Goal: Navigation & Orientation: Understand site structure

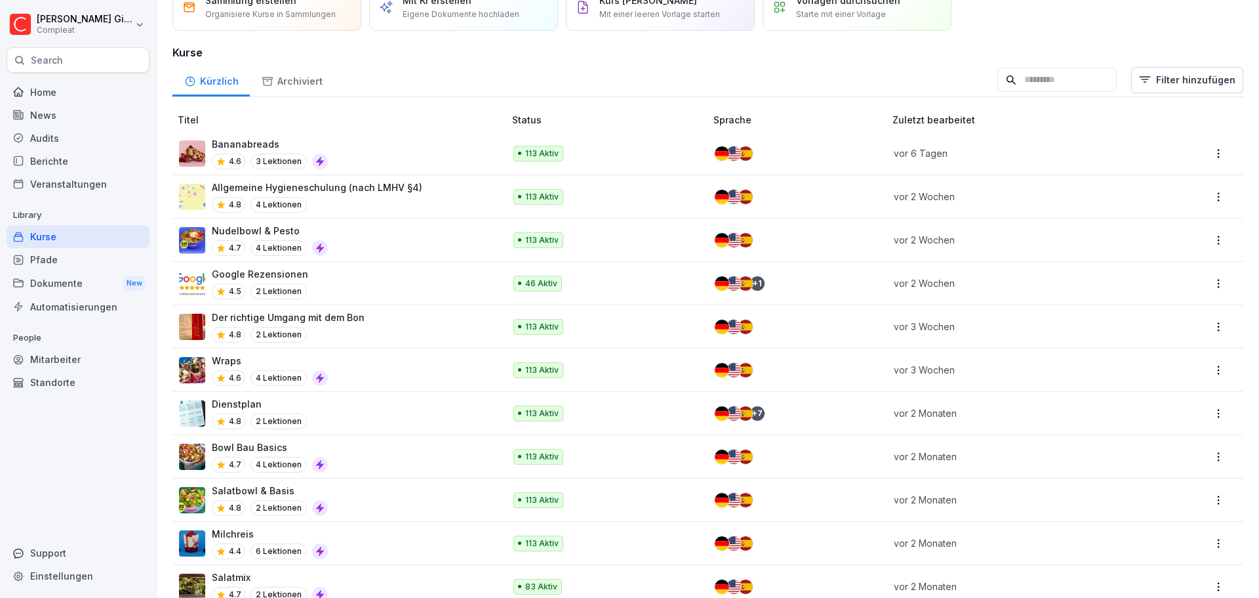
scroll to position [197, 0]
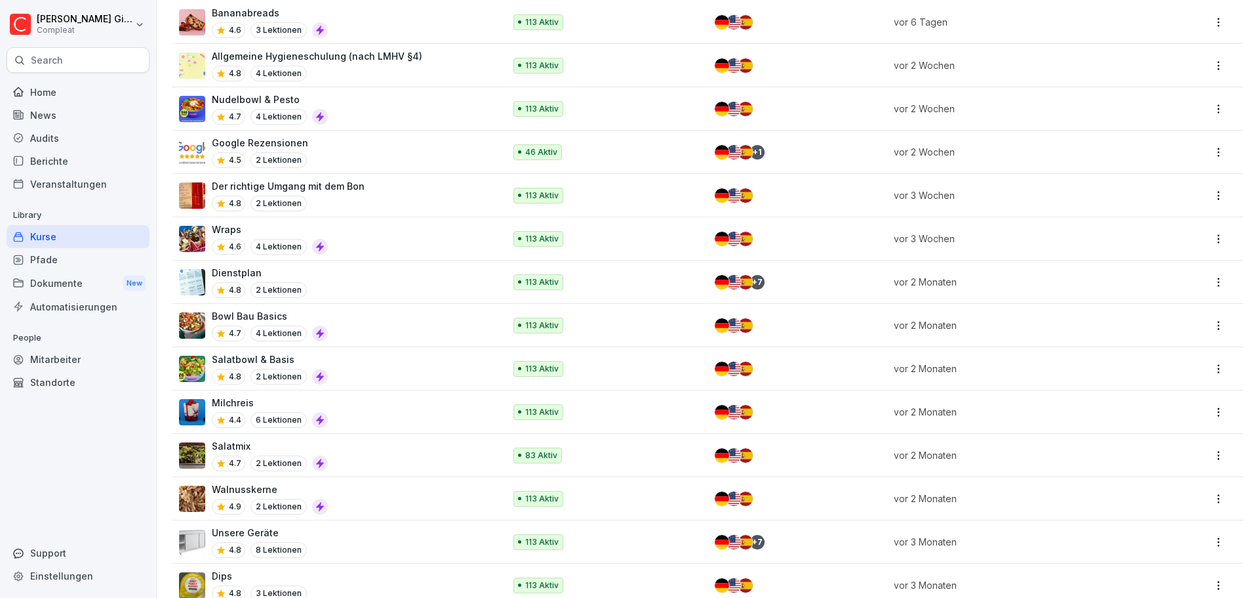
click at [335, 243] on div "Wraps 4.6 4 Lektionen" at bounding box center [335, 238] width 312 height 32
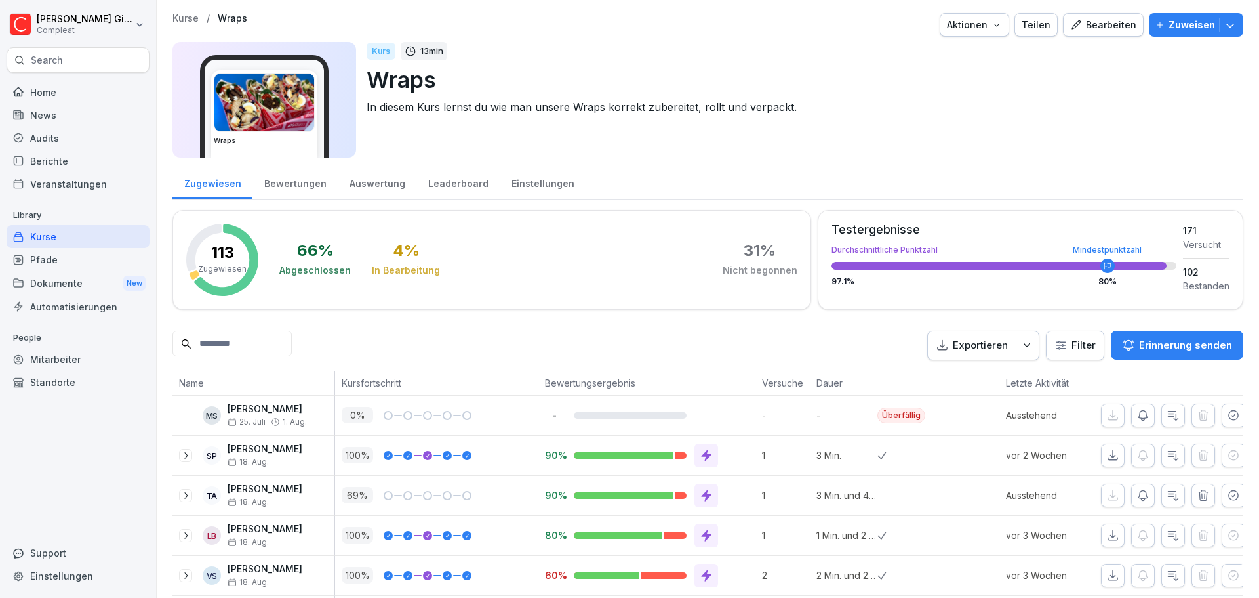
click at [382, 188] on div "Auswertung" at bounding box center [377, 181] width 79 height 33
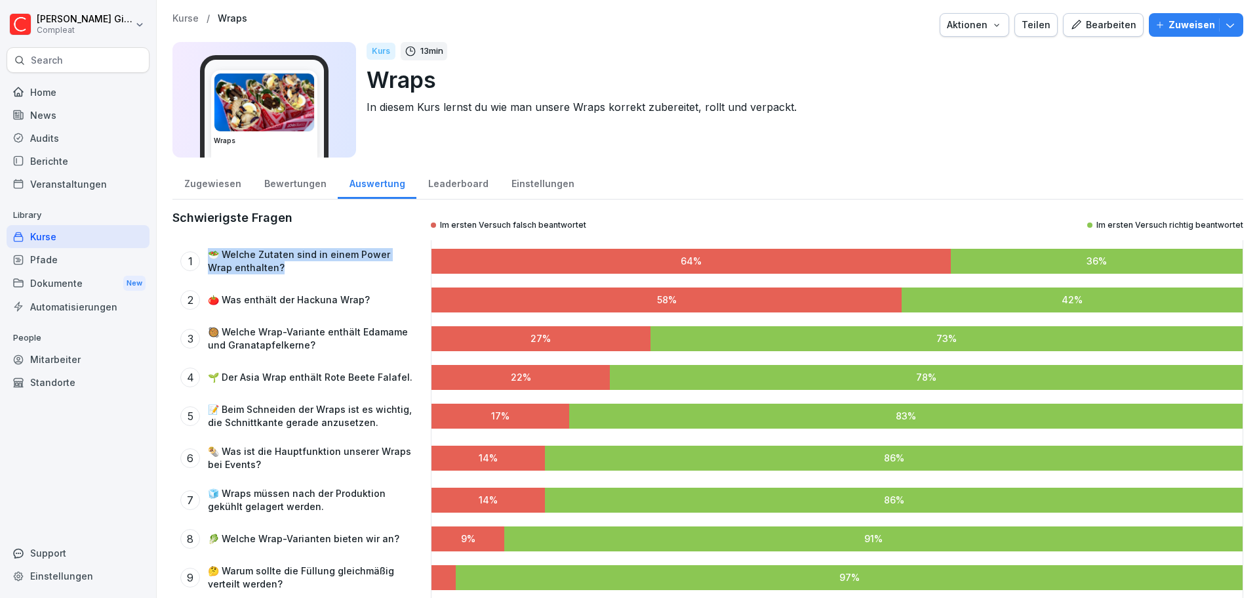
drag, startPoint x: 243, startPoint y: 261, endPoint x: 192, endPoint y: 243, distance: 54.1
click at [192, 243] on div "1 🥗 Welche Zutaten sind in einem Power Wrap enthalten?" at bounding box center [299, 261] width 252 height 42
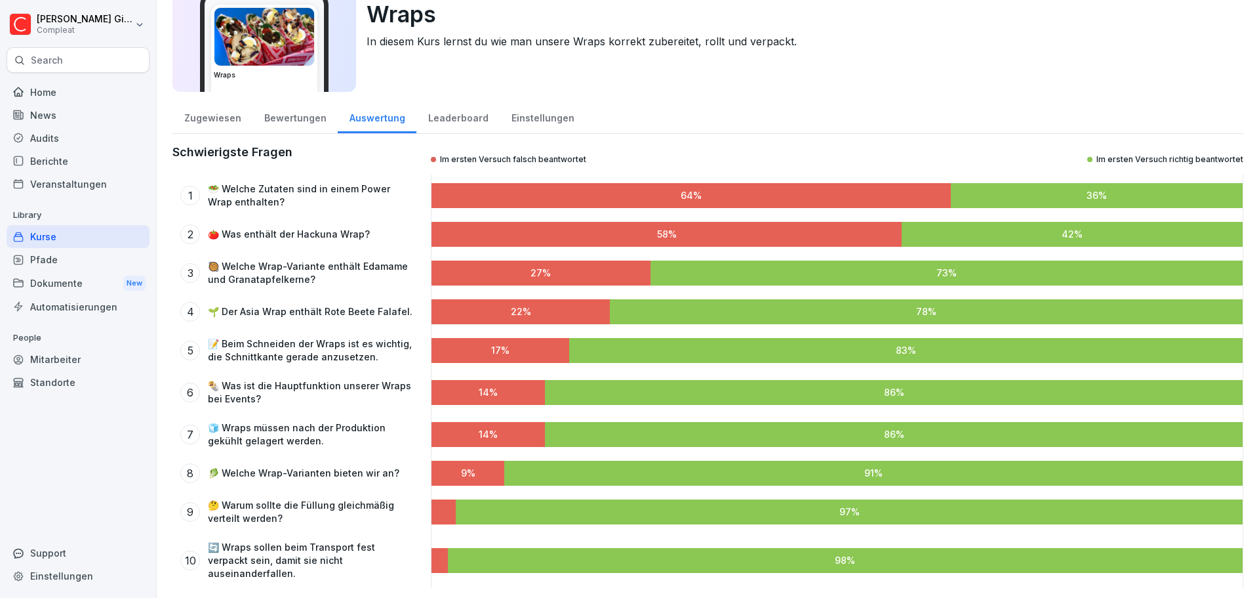
click at [348, 218] on div "2 🍅 Was enthält der Hackuna Wrap?" at bounding box center [299, 233] width 252 height 35
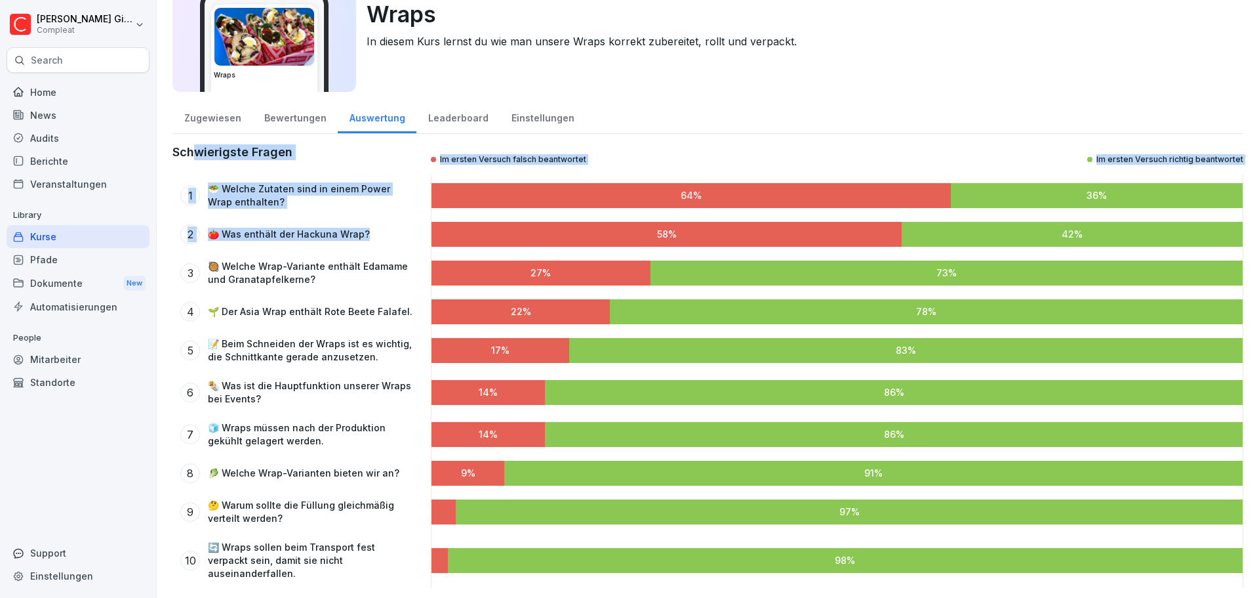
drag, startPoint x: 382, startPoint y: 237, endPoint x: 197, endPoint y: 173, distance: 195.8
click at [197, 173] on div "Schwierigste Fragen Im ersten Versuch falsch beantwortet Im ersten Versuch rich…" at bounding box center [708, 365] width 1071 height 443
click at [298, 222] on div "2 🍅 Was enthält der Hackuna Wrap?" at bounding box center [299, 233] width 252 height 35
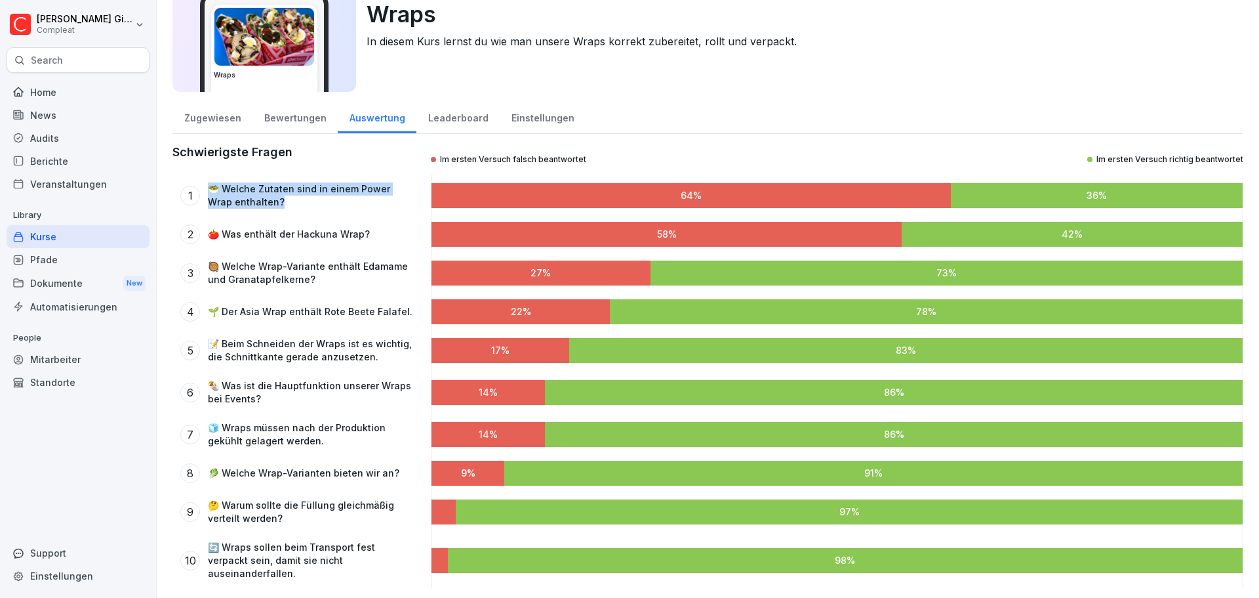
drag, startPoint x: 277, startPoint y: 205, endPoint x: 213, endPoint y: 194, distance: 66.0
click at [212, 192] on p "🥗 Welche Zutaten sind in einem Power Wrap enthalten?" at bounding box center [312, 195] width 209 height 26
click at [260, 220] on div "2 🍅 Was enthält der Hackuna Wrap?" at bounding box center [299, 233] width 252 height 35
drag, startPoint x: 330, startPoint y: 236, endPoint x: 206, endPoint y: 239, distance: 124.0
click at [206, 239] on div "2 🍅 Was enthält der Hackuna Wrap?" at bounding box center [298, 234] width 236 height 20
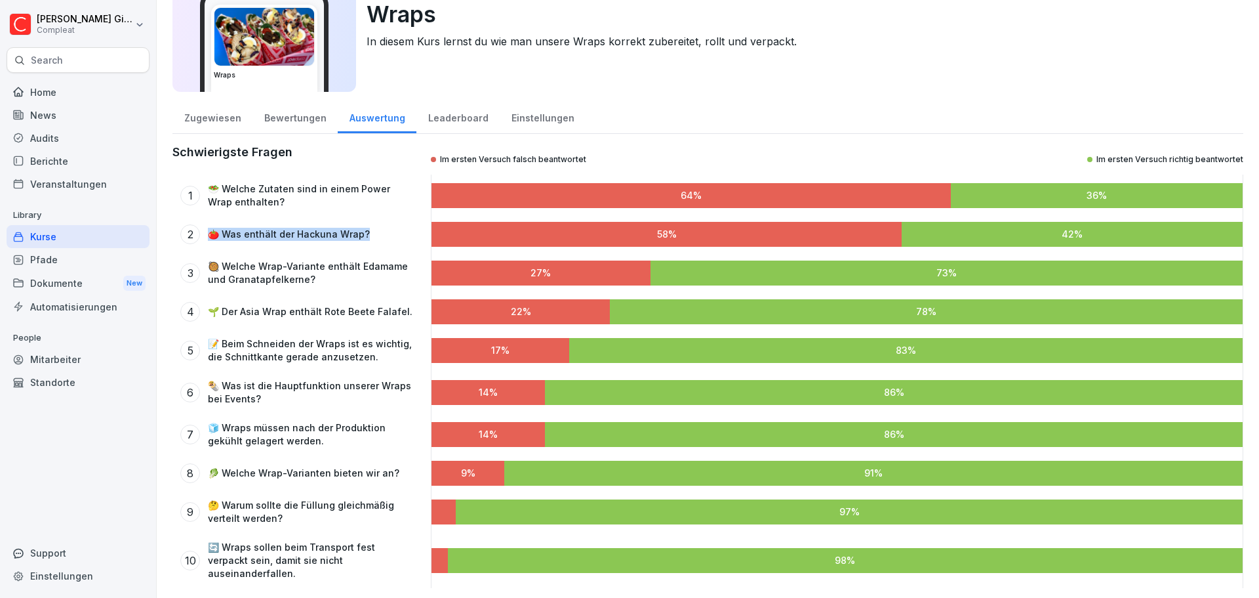
drag, startPoint x: 302, startPoint y: 246, endPoint x: 382, endPoint y: 242, distance: 80.8
click at [302, 246] on div "2 🍅 Was enthält der Hackuna Wrap?" at bounding box center [299, 233] width 252 height 35
click at [77, 237] on div "Kurse" at bounding box center [78, 236] width 143 height 23
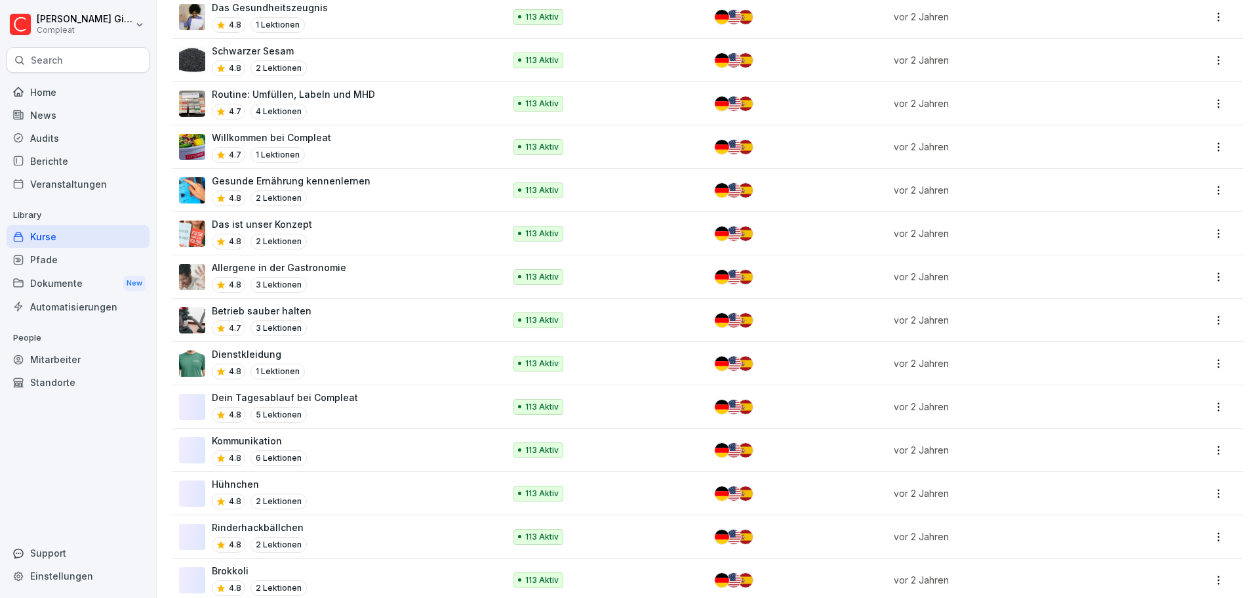
scroll to position [3040, 0]
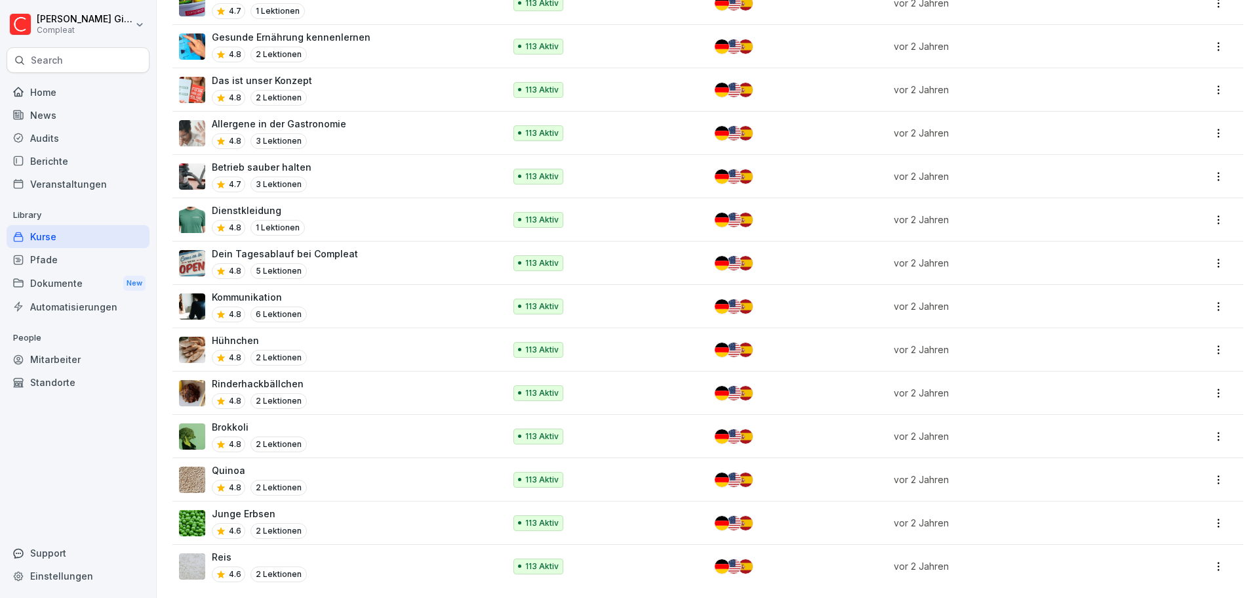
click at [350, 341] on div "Hühnchen 4.8 2 Lektionen" at bounding box center [335, 349] width 312 height 32
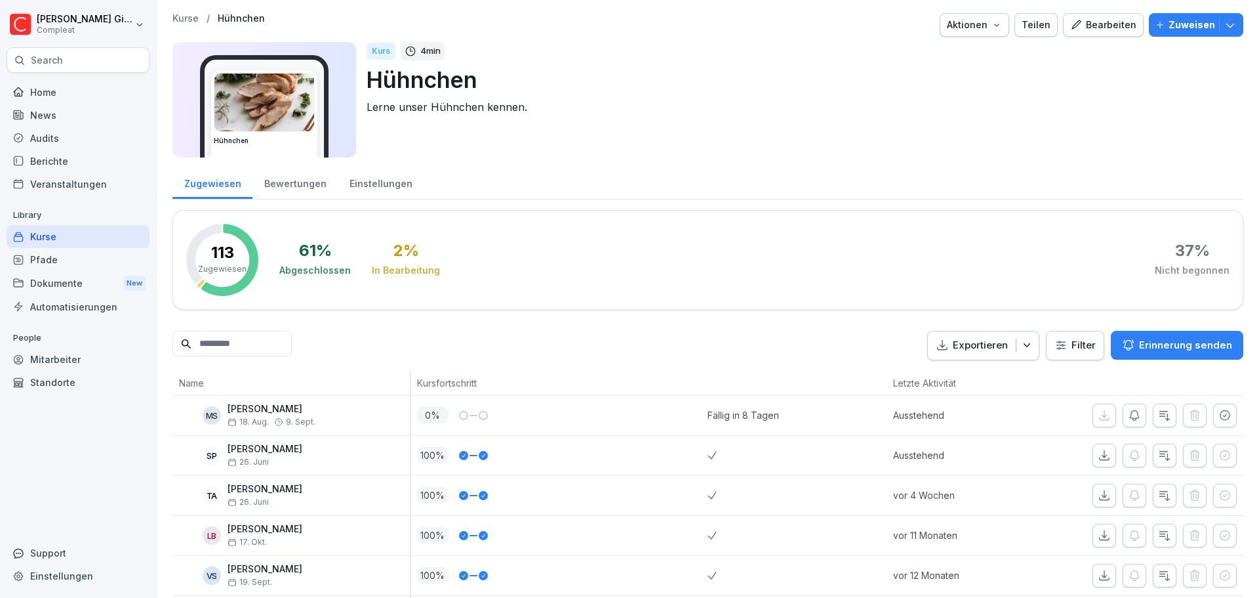
click at [1087, 30] on div "Bearbeiten" at bounding box center [1104, 25] width 66 height 14
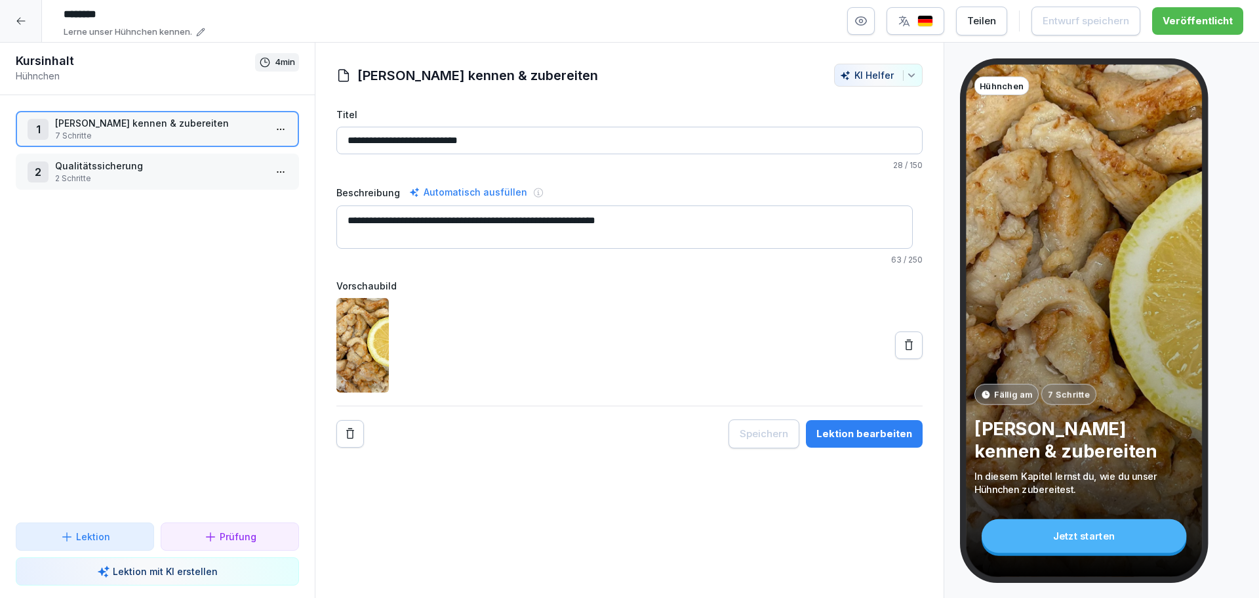
click at [101, 163] on p "Qualitätssicherung" at bounding box center [160, 166] width 210 height 14
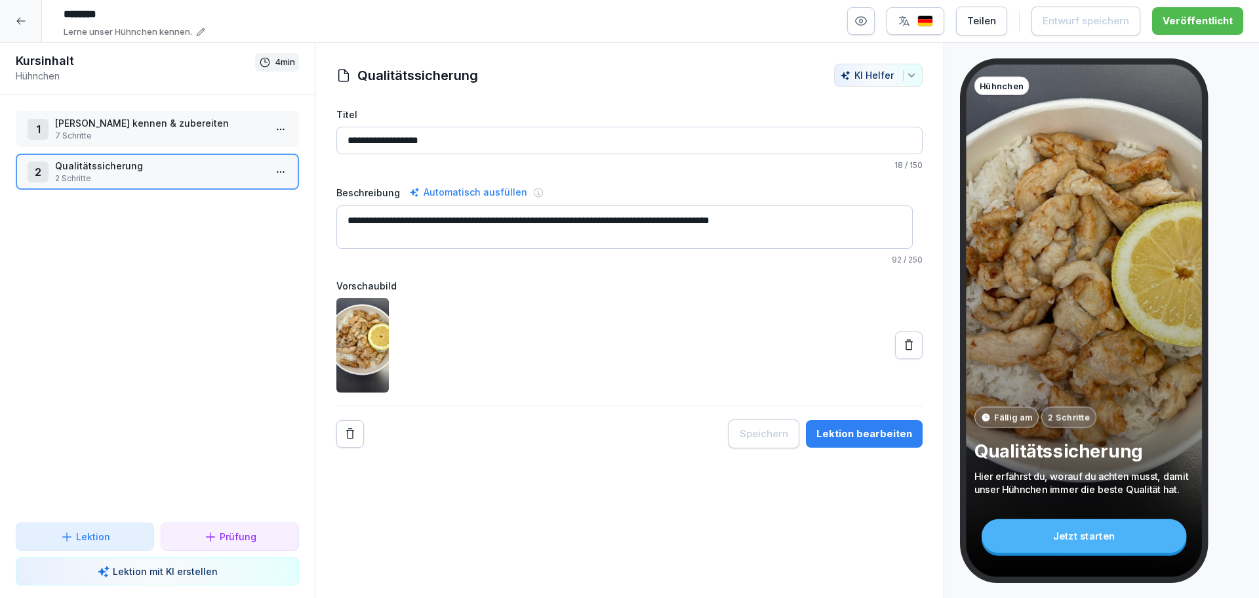
click at [32, 26] on div at bounding box center [21, 21] width 42 height 42
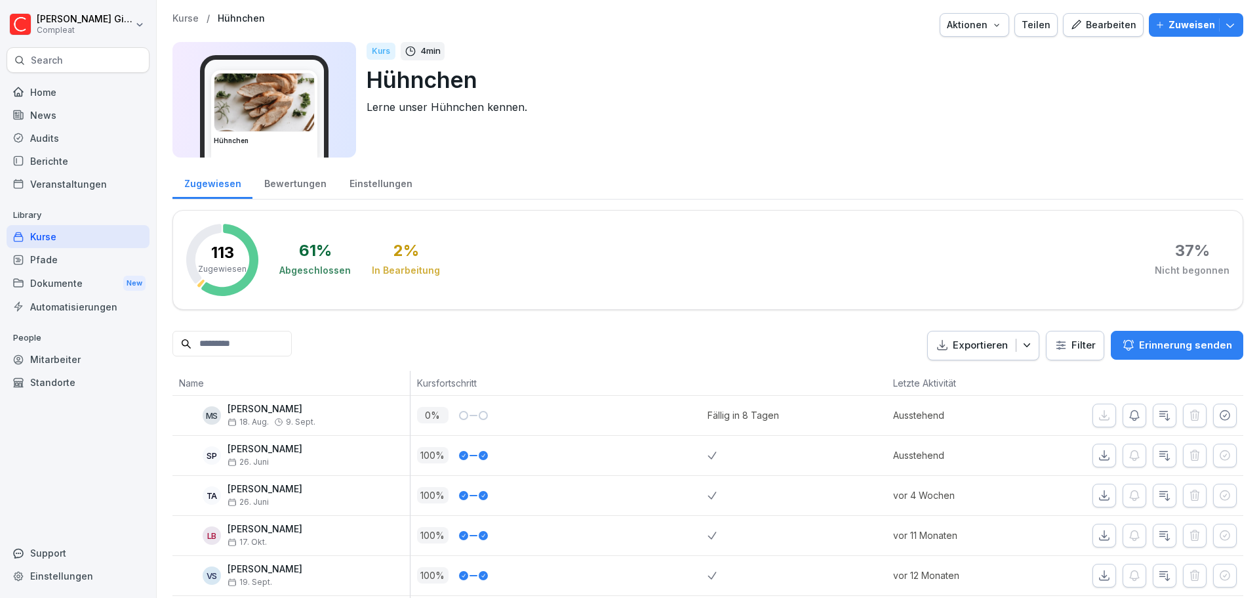
click at [99, 238] on div "Kurse" at bounding box center [78, 236] width 143 height 23
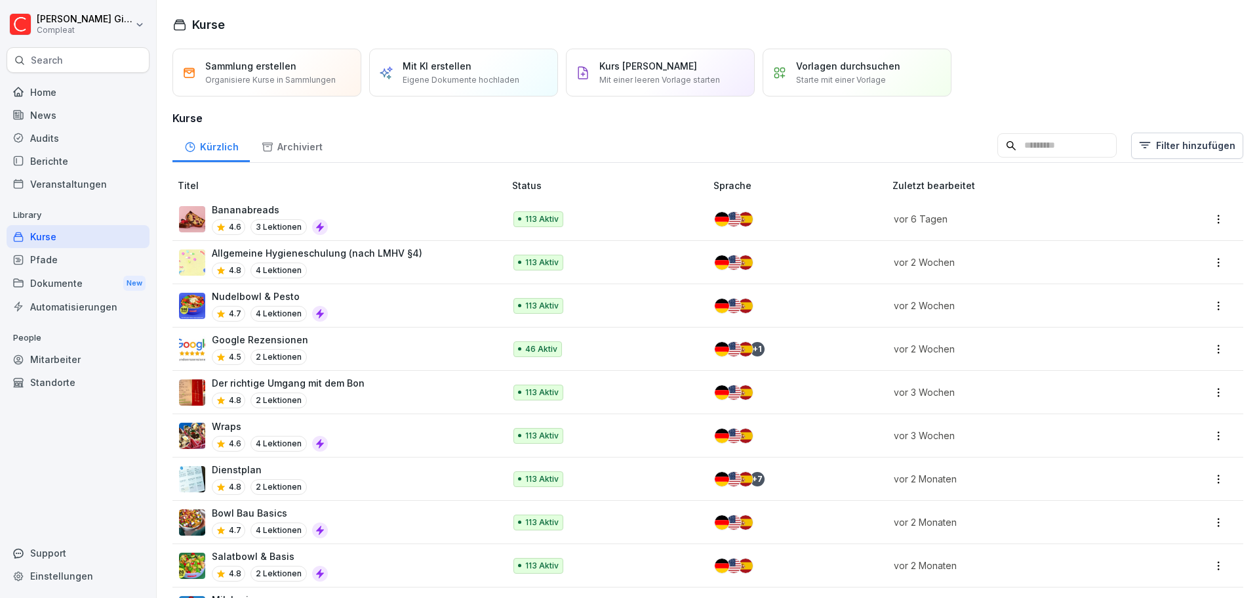
drag, startPoint x: 165, startPoint y: 513, endPoint x: 165, endPoint y: 213, distance: 299.8
click at [60, 363] on div "Mitarbeiter" at bounding box center [78, 359] width 143 height 23
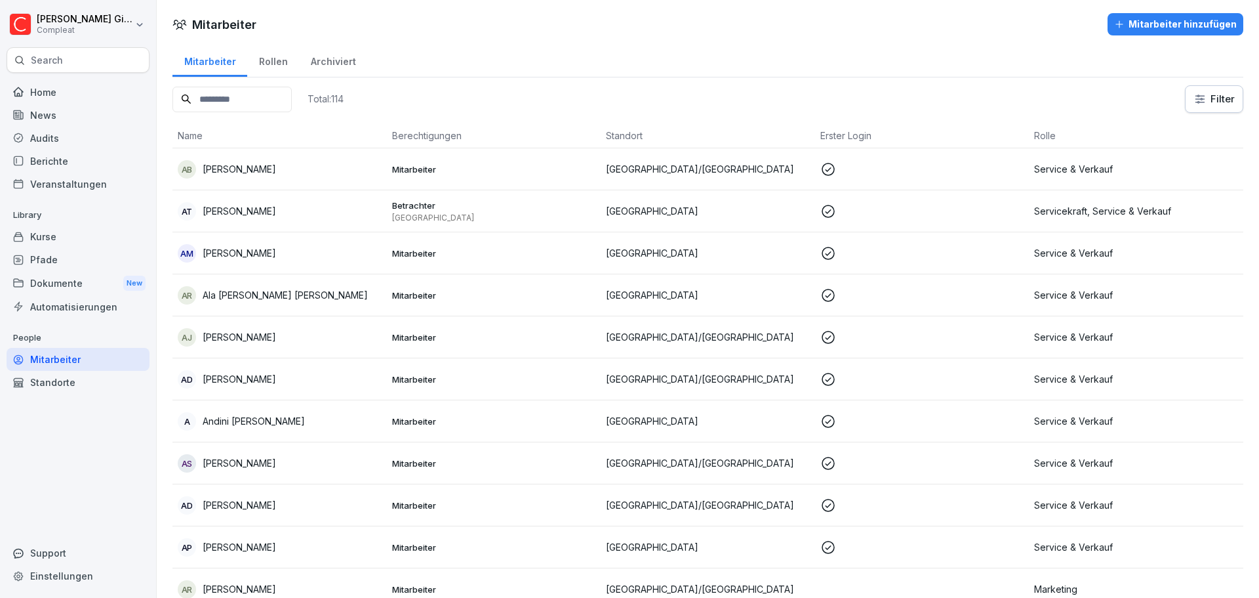
click at [267, 67] on div "Rollen" at bounding box center [273, 59] width 52 height 33
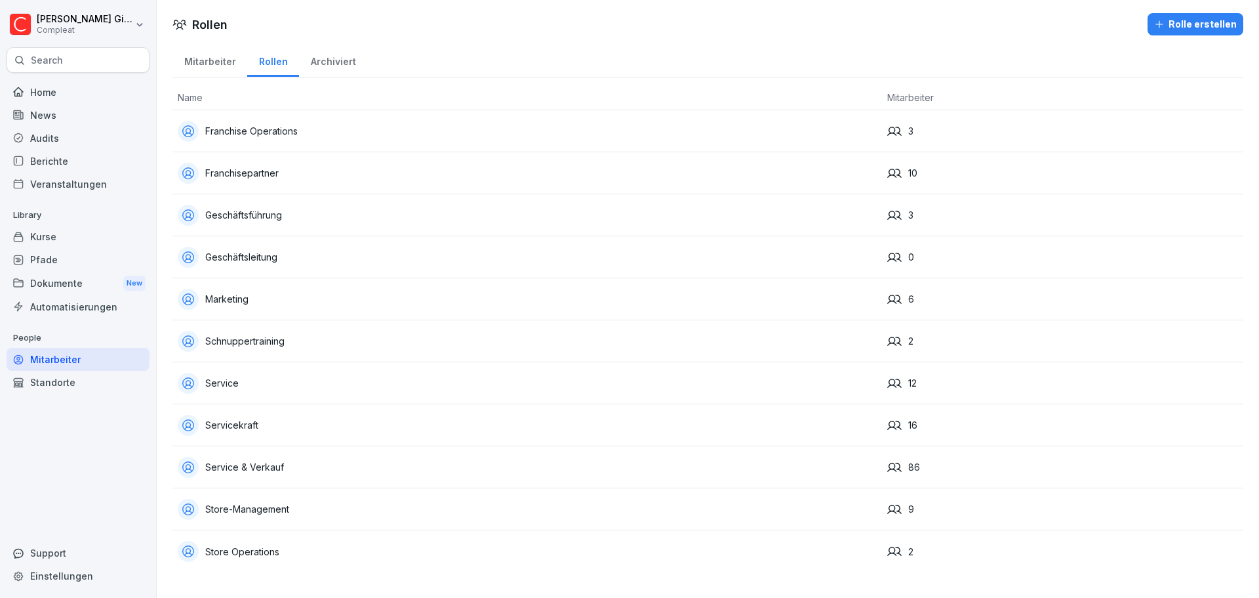
click at [47, 283] on div "Dokumente New" at bounding box center [78, 283] width 143 height 24
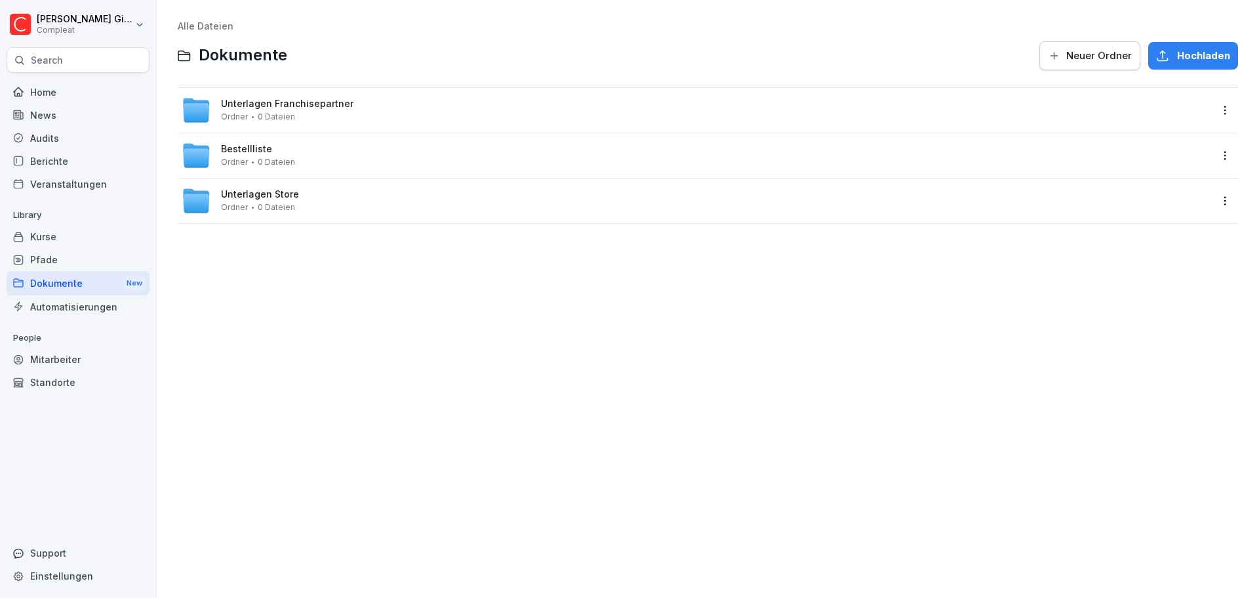
click at [136, 349] on div "Mitarbeiter" at bounding box center [78, 359] width 143 height 23
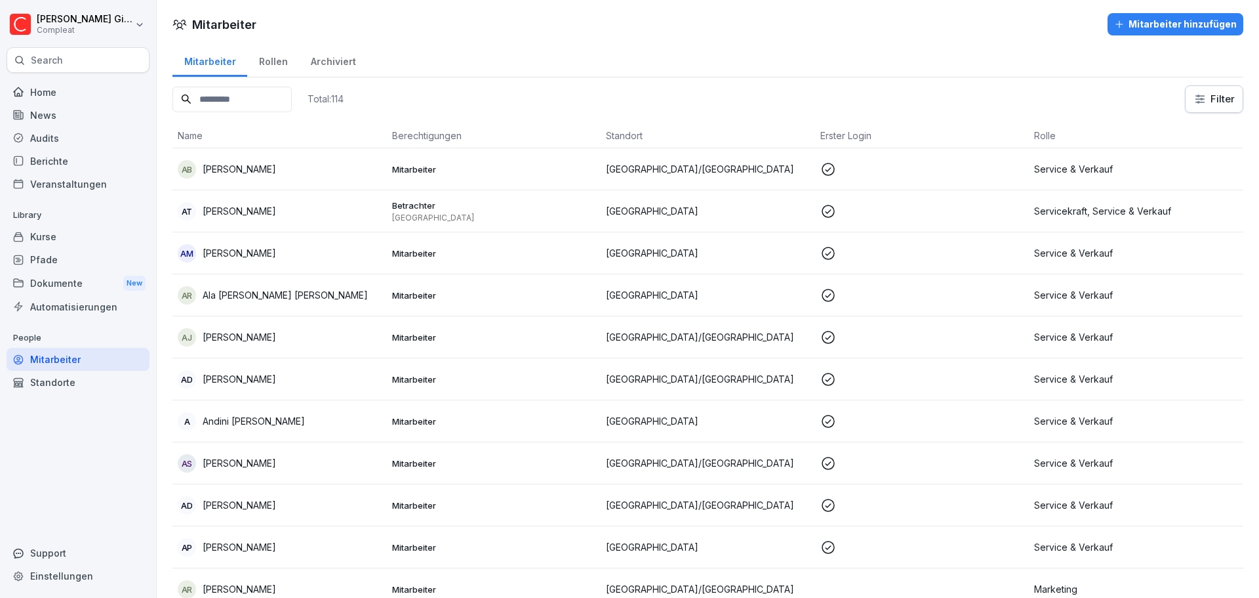
click at [289, 58] on div "Rollen" at bounding box center [273, 59] width 52 height 33
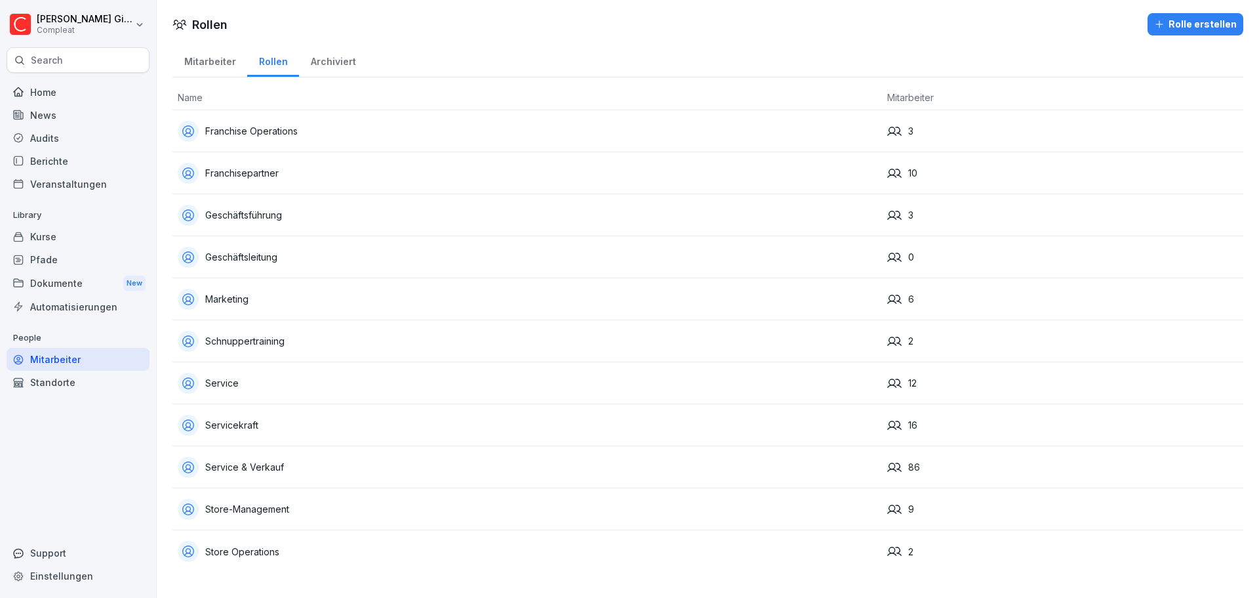
click at [90, 155] on div "Berichte" at bounding box center [78, 161] width 143 height 23
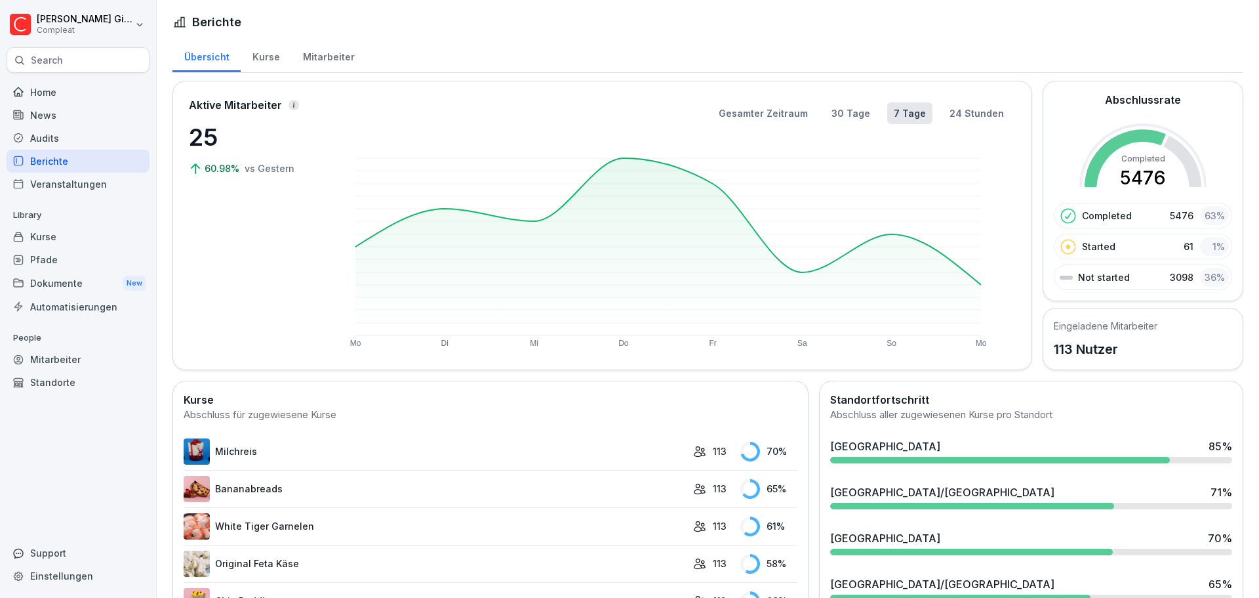
click at [256, 59] on div "Kurse" at bounding box center [266, 55] width 51 height 33
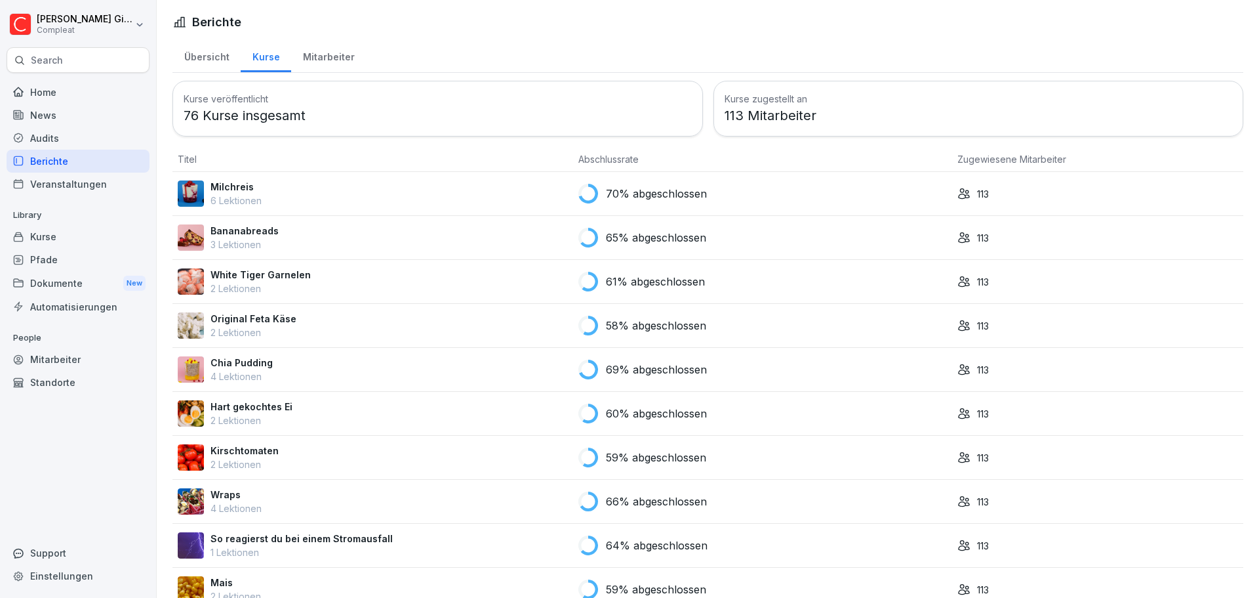
click at [331, 54] on div "Mitarbeiter" at bounding box center [328, 55] width 75 height 33
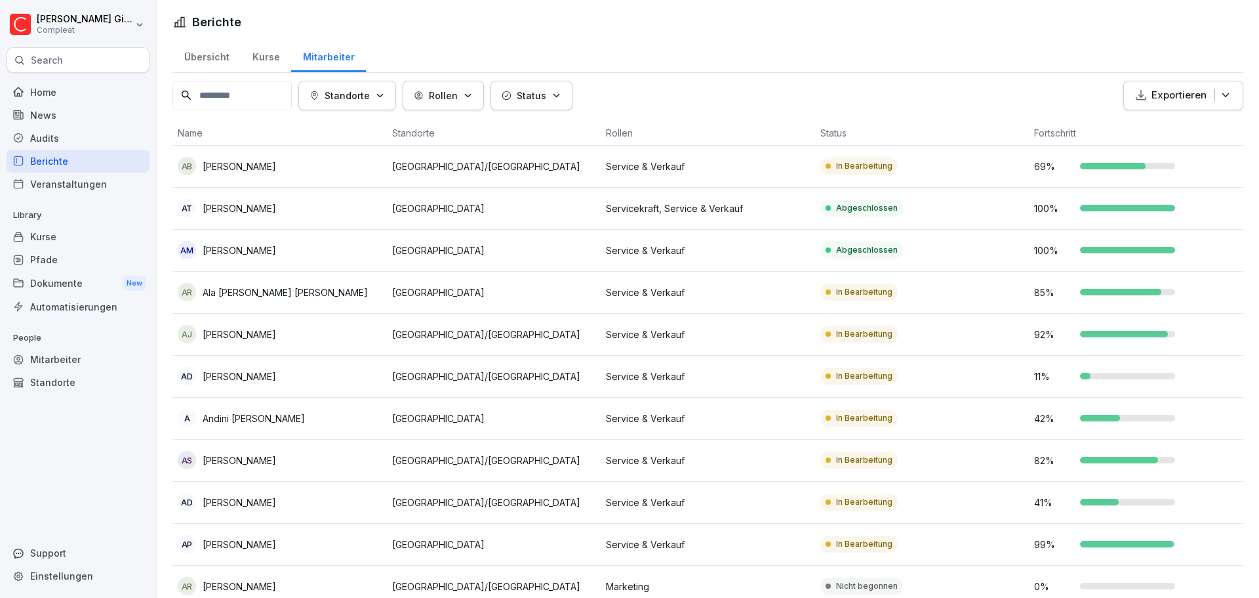
click at [433, 83] on button "Rollen" at bounding box center [443, 96] width 81 height 30
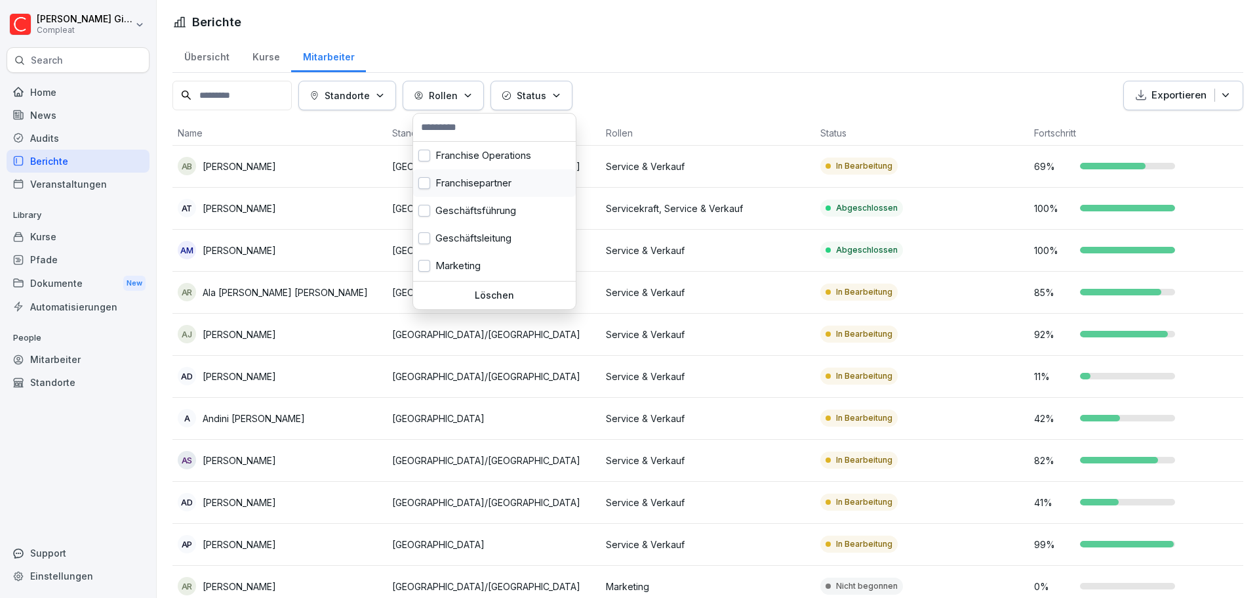
click at [432, 184] on div "Franchisepartner" at bounding box center [494, 183] width 163 height 28
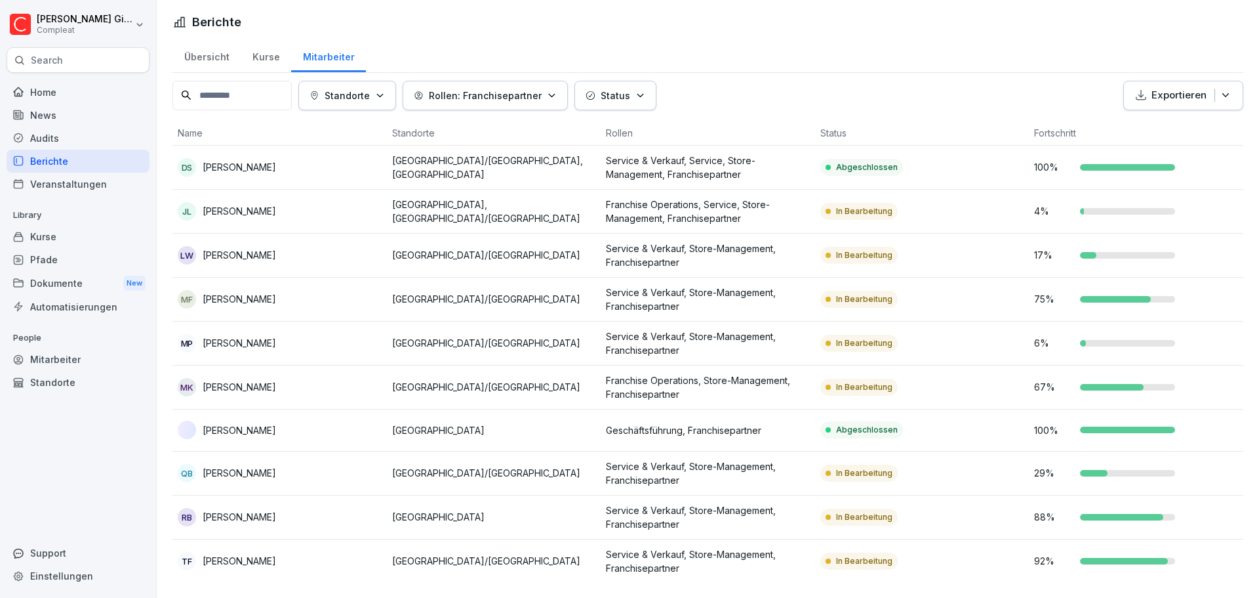
click at [740, 71] on html "Kevin Gimpel Compleat Search Home News Audits Berichte Veranstaltungen Library …" at bounding box center [629, 299] width 1259 height 598
click at [474, 96] on p "Rollen: Franchisepartner" at bounding box center [485, 96] width 113 height 14
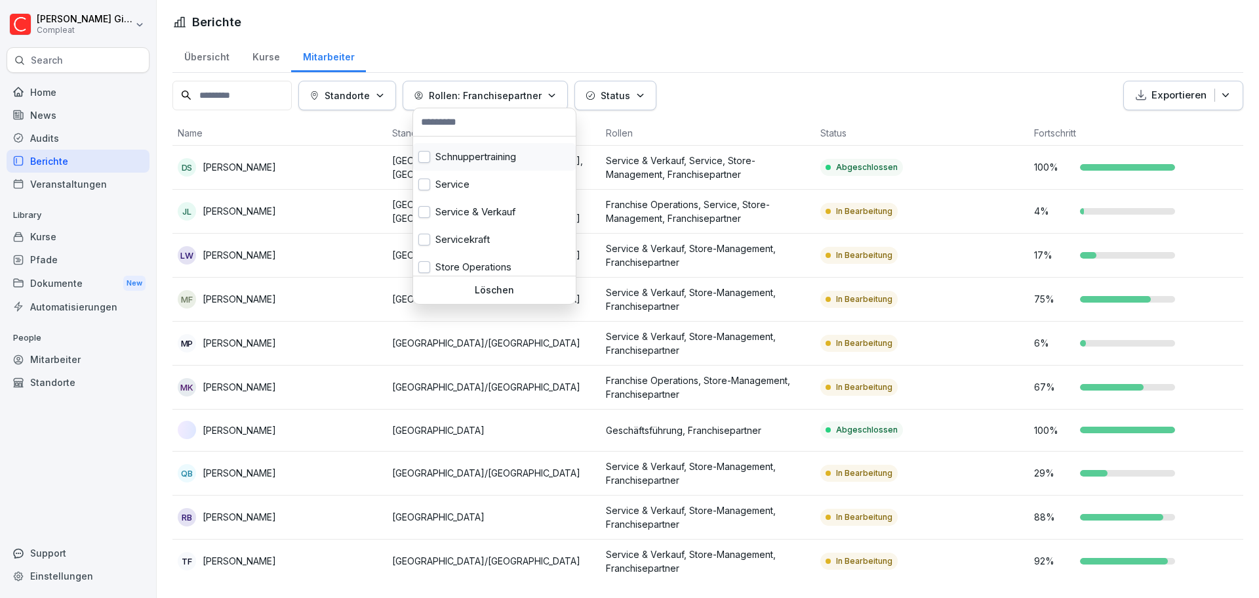
scroll to position [164, 0]
click at [502, 94] on p "Rollen: Franchisepartner" at bounding box center [485, 96] width 113 height 14
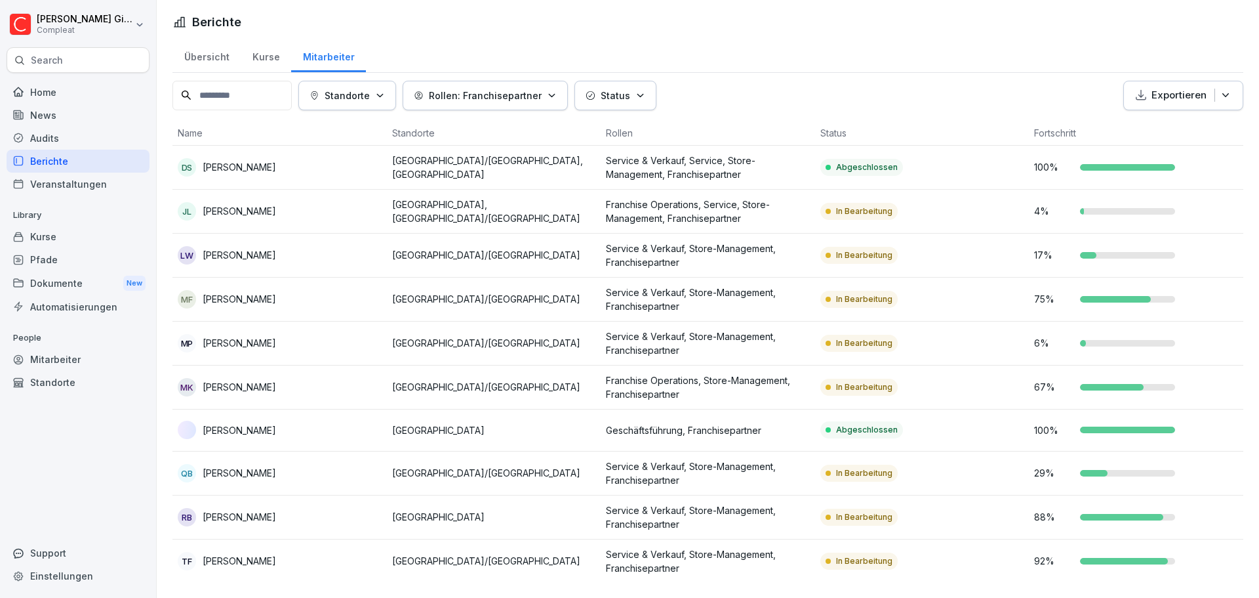
click at [199, 56] on div "Übersicht" at bounding box center [207, 55] width 68 height 33
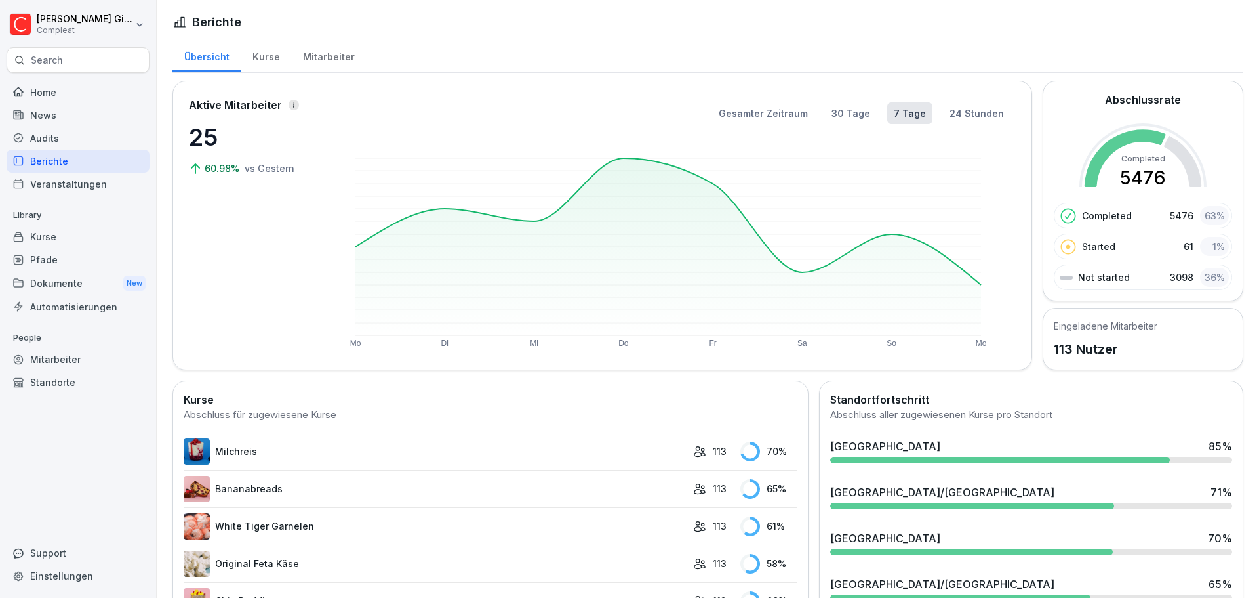
click at [311, 68] on div "Mitarbeiter" at bounding box center [328, 55] width 75 height 33
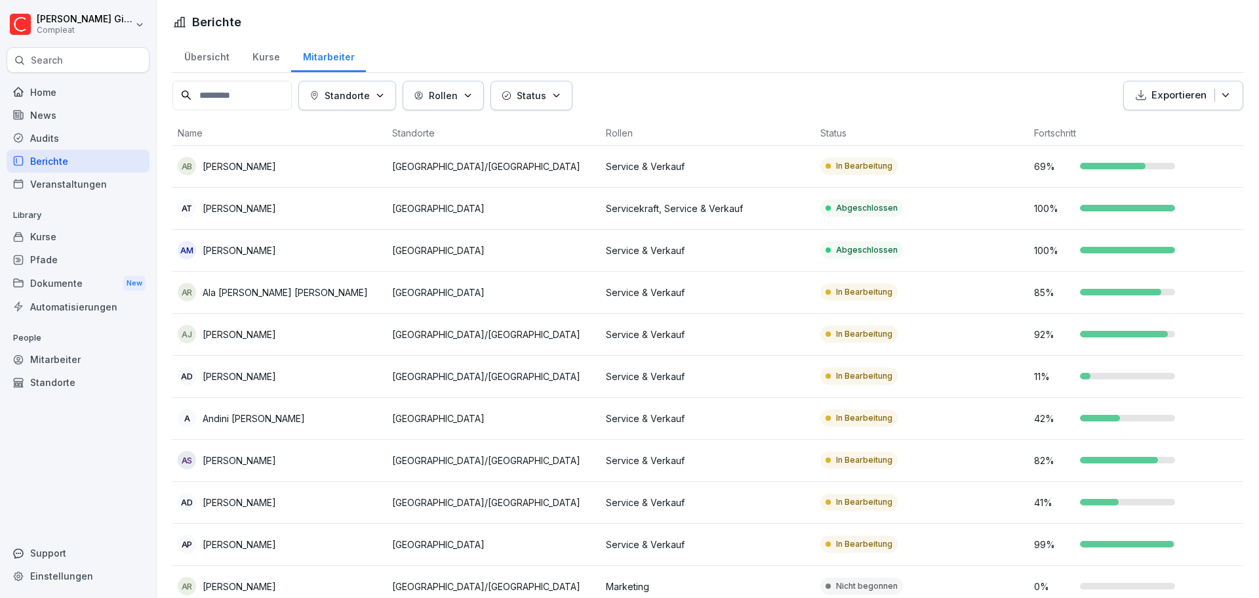
click at [285, 102] on input at bounding box center [232, 96] width 119 height 30
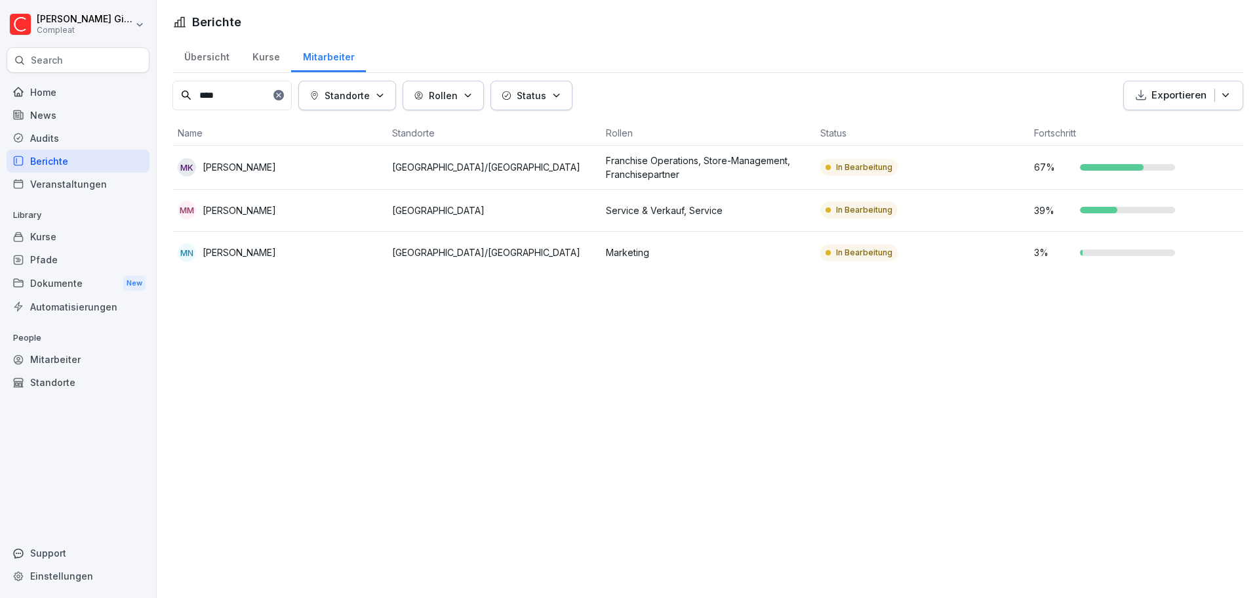
type input "****"
click at [708, 161] on p "Franchise Operations, Store-Management, Franchisepartner" at bounding box center [708, 167] width 204 height 28
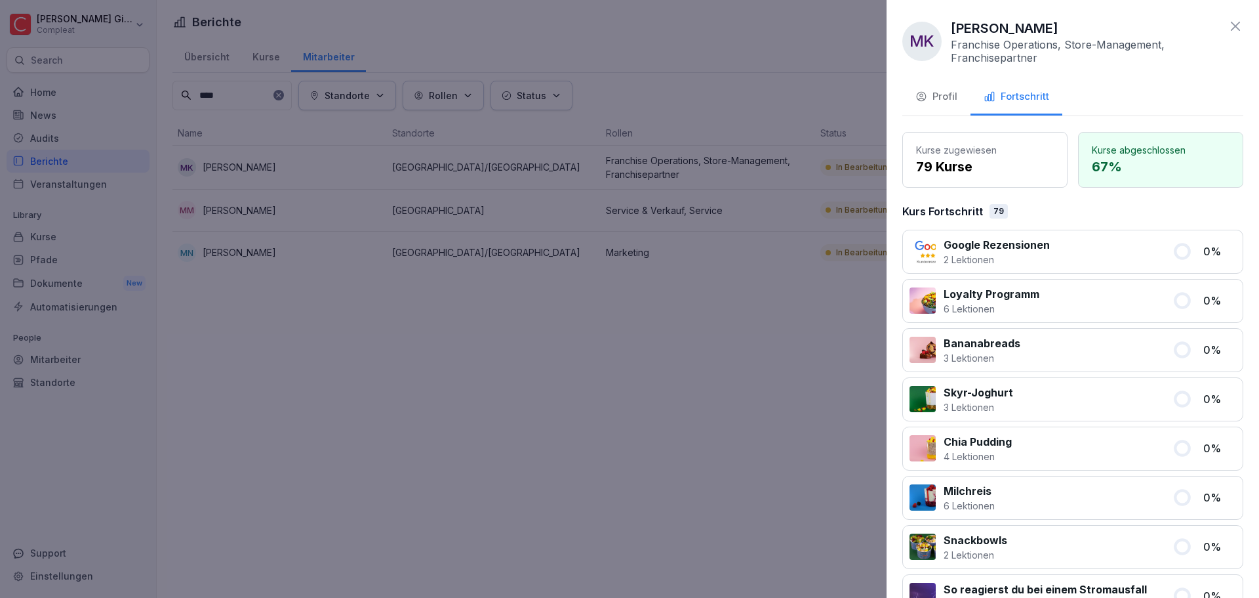
click at [945, 96] on div "Profil" at bounding box center [937, 96] width 42 height 15
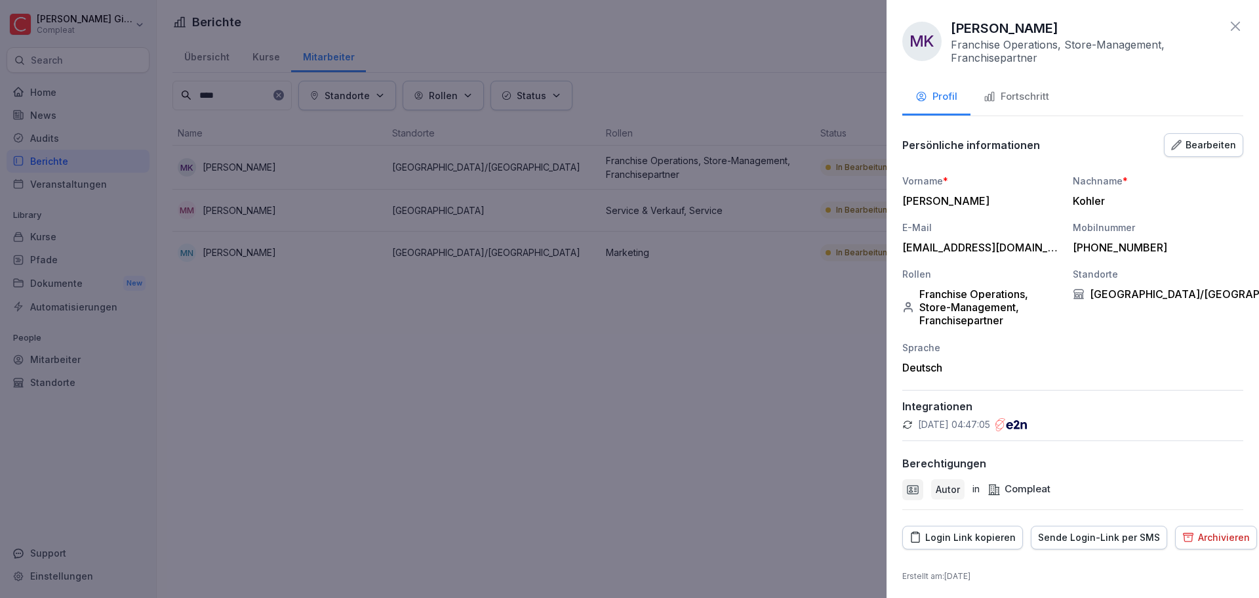
click at [1029, 108] on button "Fortschritt" at bounding box center [1017, 97] width 92 height 35
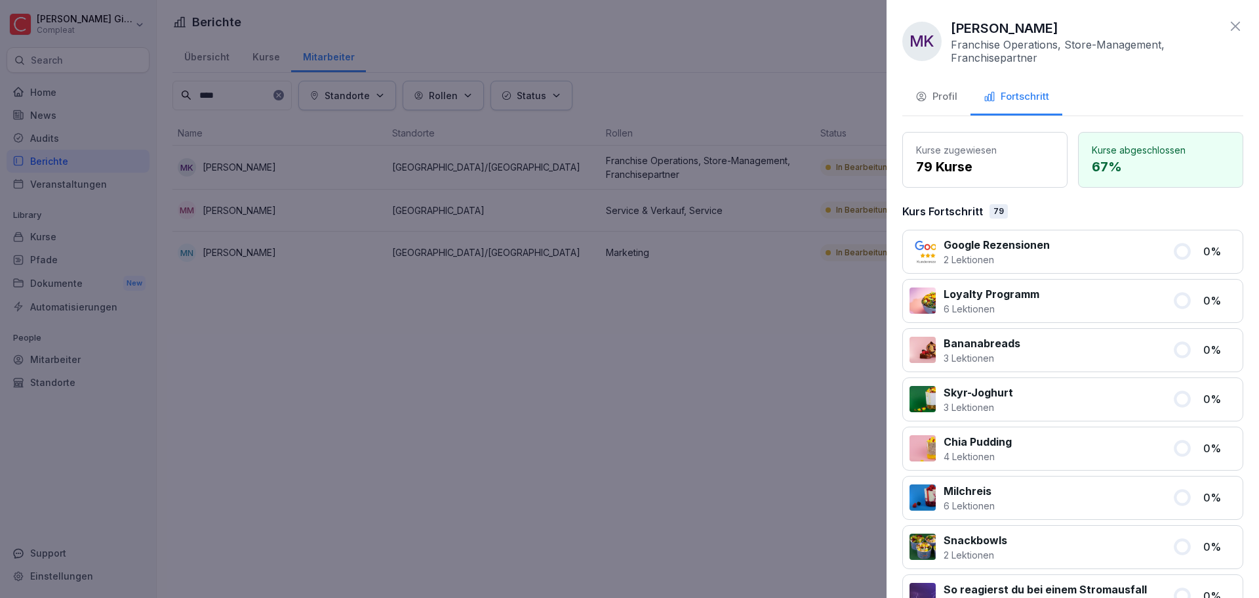
click at [1228, 23] on icon at bounding box center [1236, 26] width 16 height 16
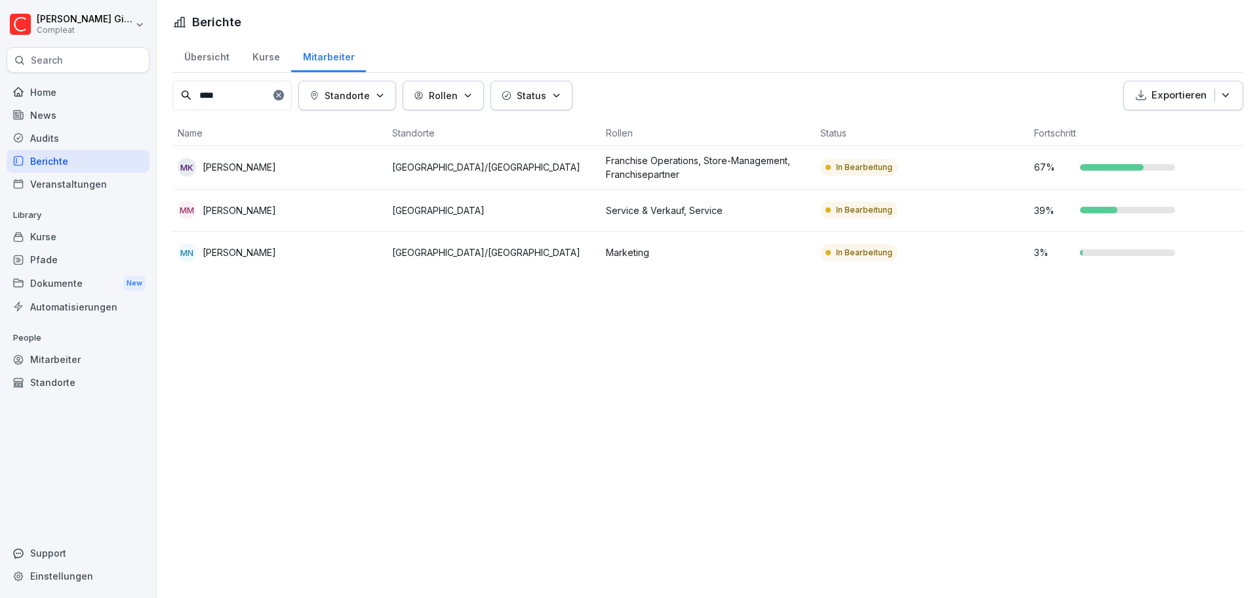
click at [633, 178] on p "Franchise Operations, Store-Management, Franchisepartner" at bounding box center [708, 167] width 204 height 28
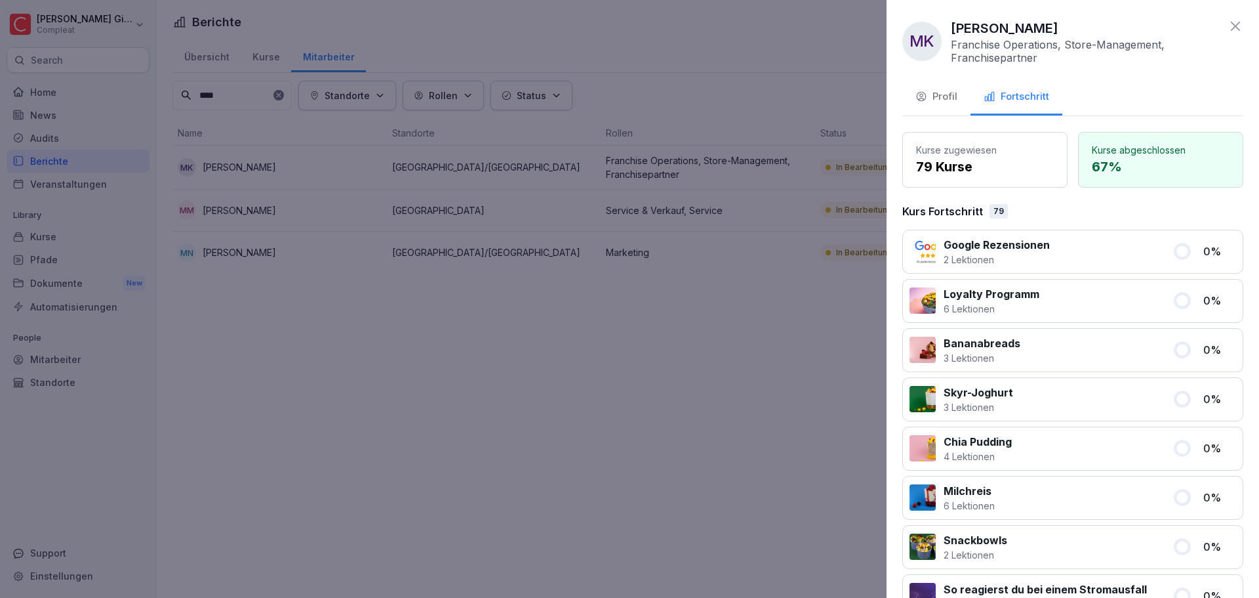
click at [1228, 24] on icon at bounding box center [1236, 26] width 16 height 16
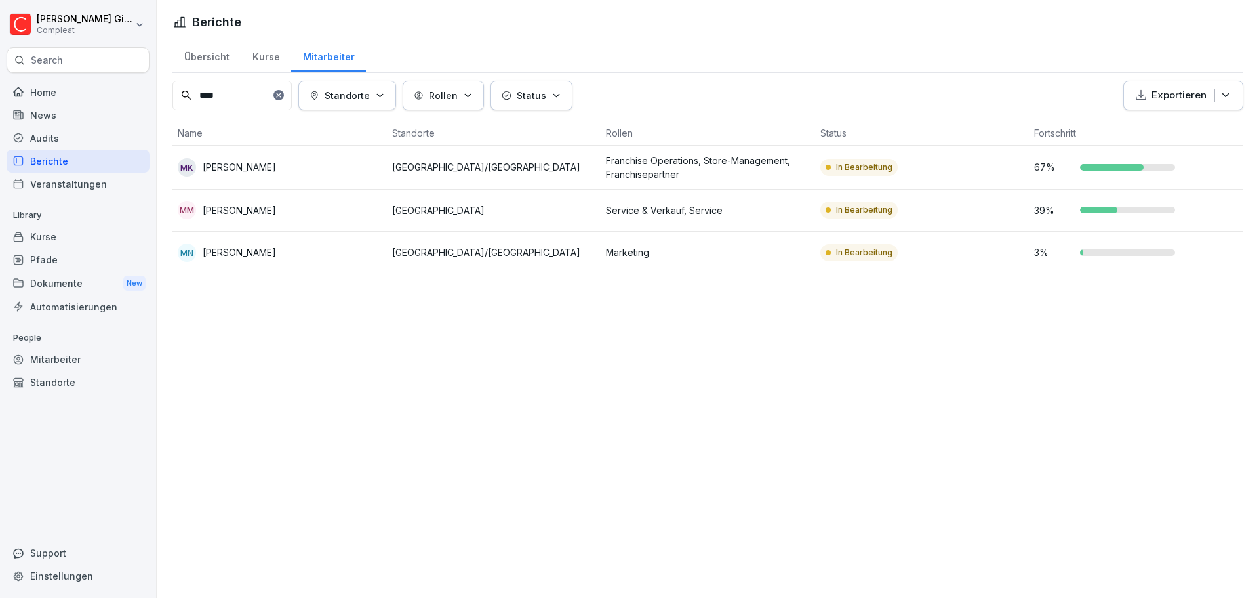
click at [283, 91] on icon at bounding box center [279, 95] width 8 height 8
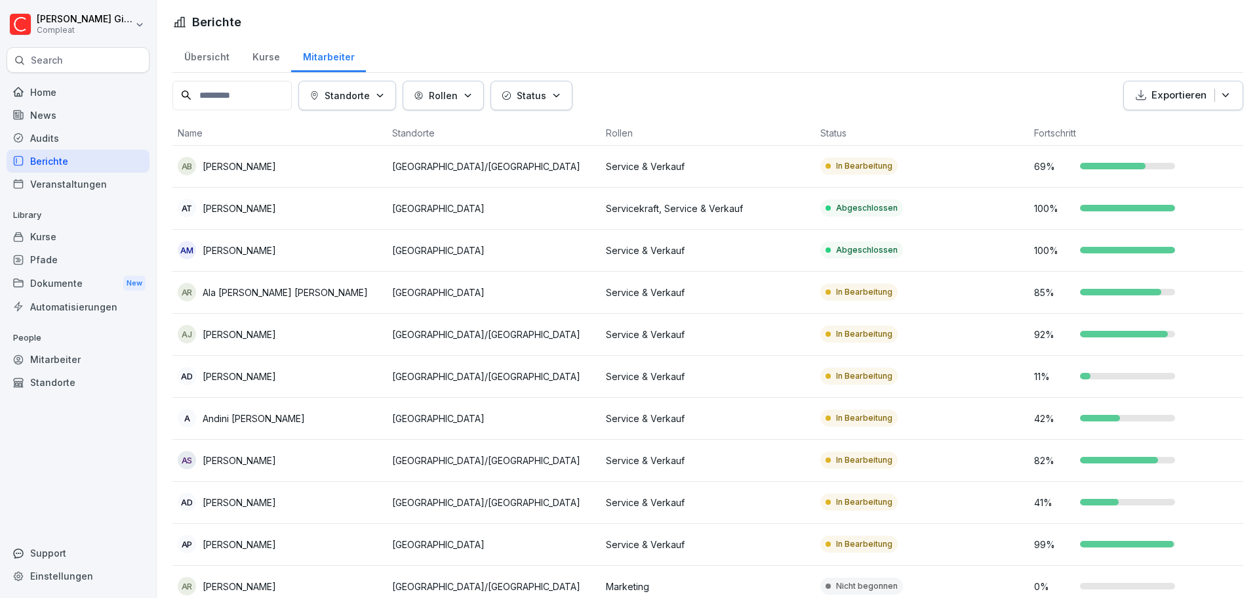
click at [226, 58] on div "Übersicht" at bounding box center [207, 55] width 68 height 33
click at [87, 241] on div "Kurse" at bounding box center [78, 236] width 143 height 23
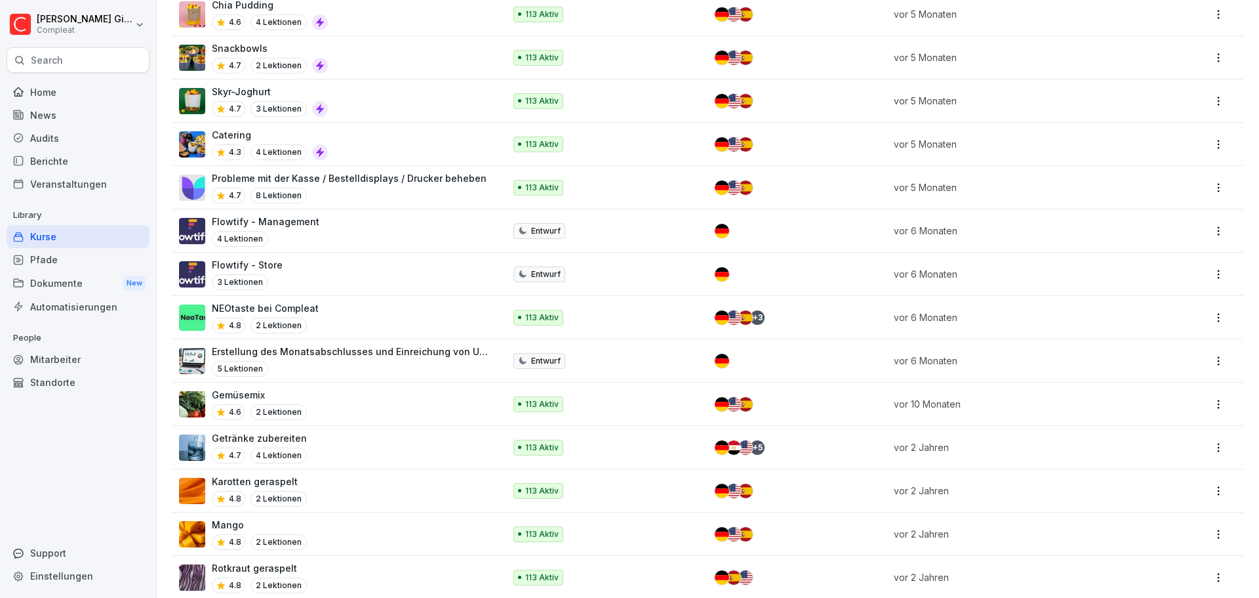
scroll to position [787, 0]
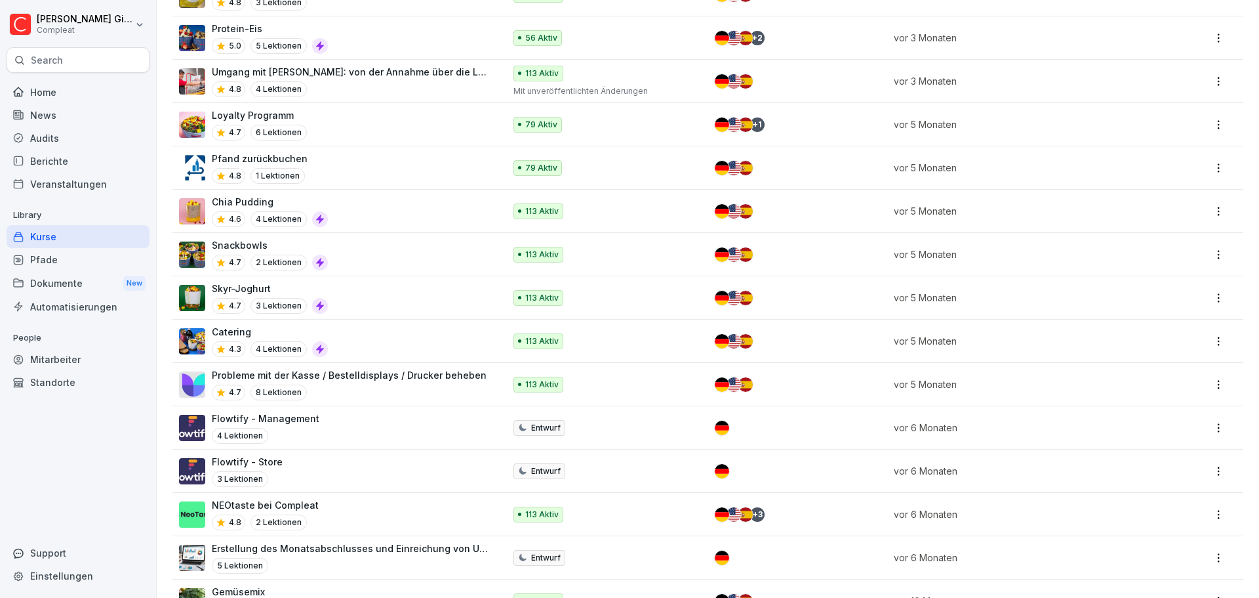
click at [325, 429] on div "Flowtify - Management 4 Lektionen" at bounding box center [335, 427] width 312 height 32
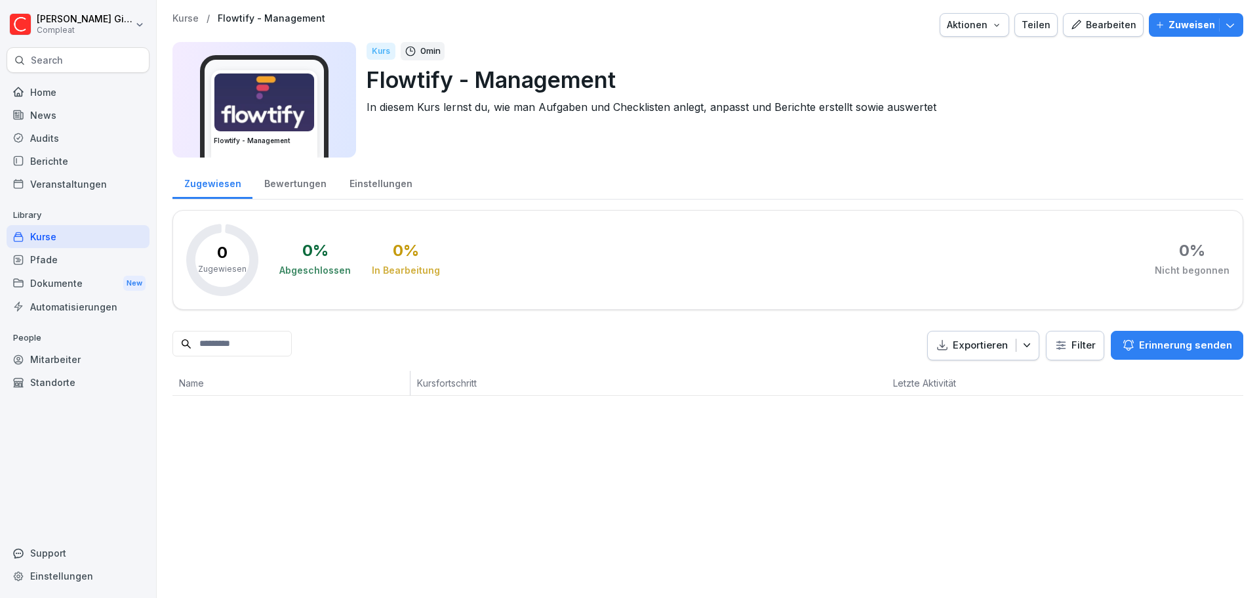
click at [58, 240] on div "Kurse" at bounding box center [78, 236] width 143 height 23
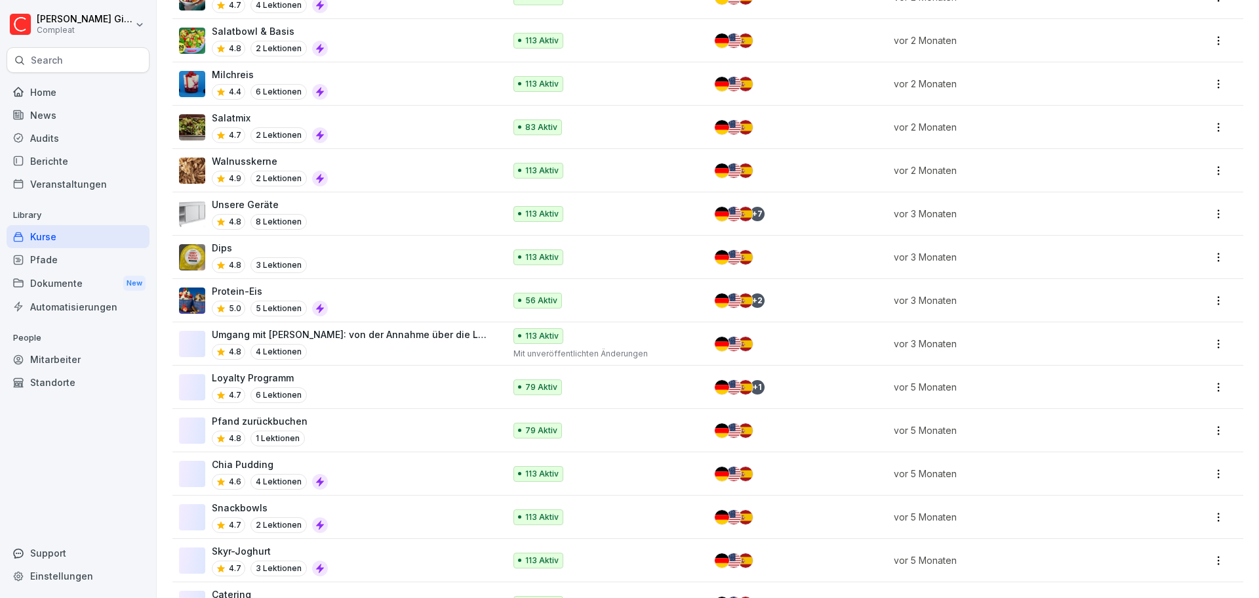
scroll to position [918, 0]
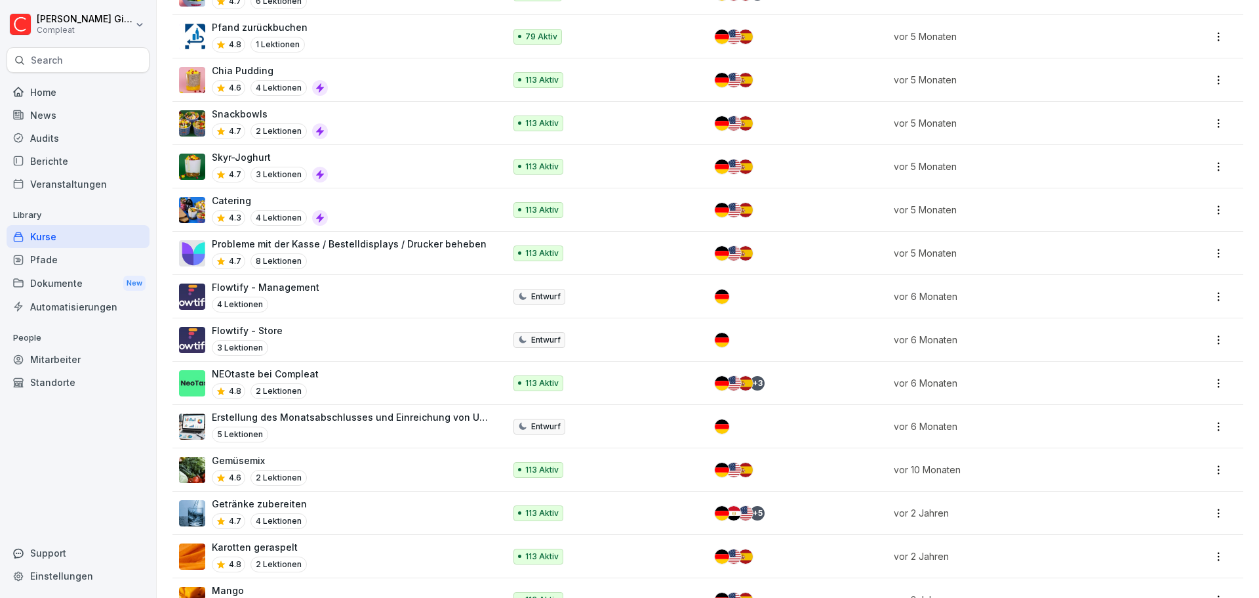
click at [71, 452] on div "Home News Audits Berichte Veranstaltungen Library Kurse Pfade Dokumente New Aut…" at bounding box center [78, 332] width 143 height 518
drag, startPoint x: 156, startPoint y: 492, endPoint x: 150, endPoint y: 466, distance: 26.4
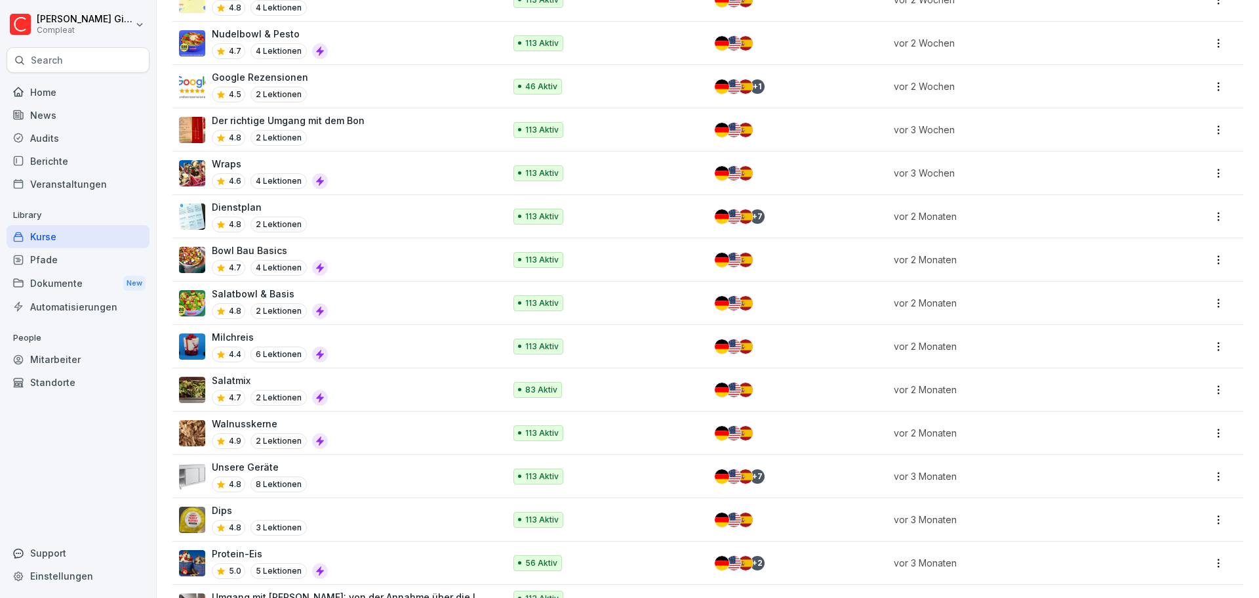
scroll to position [0, 0]
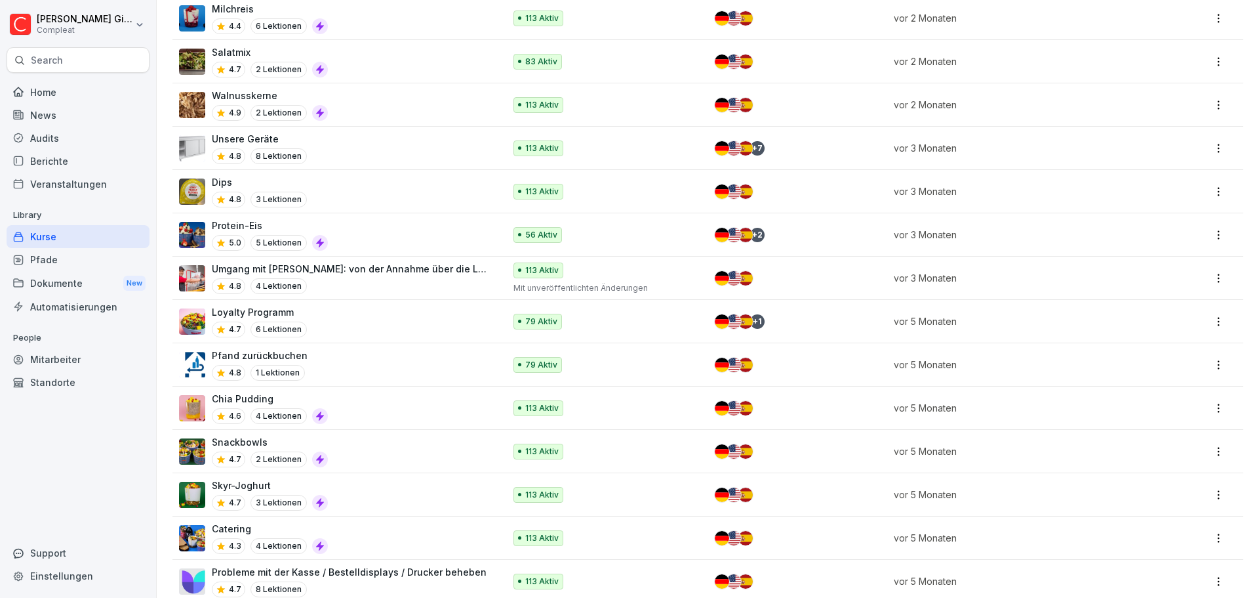
scroll to position [1050, 0]
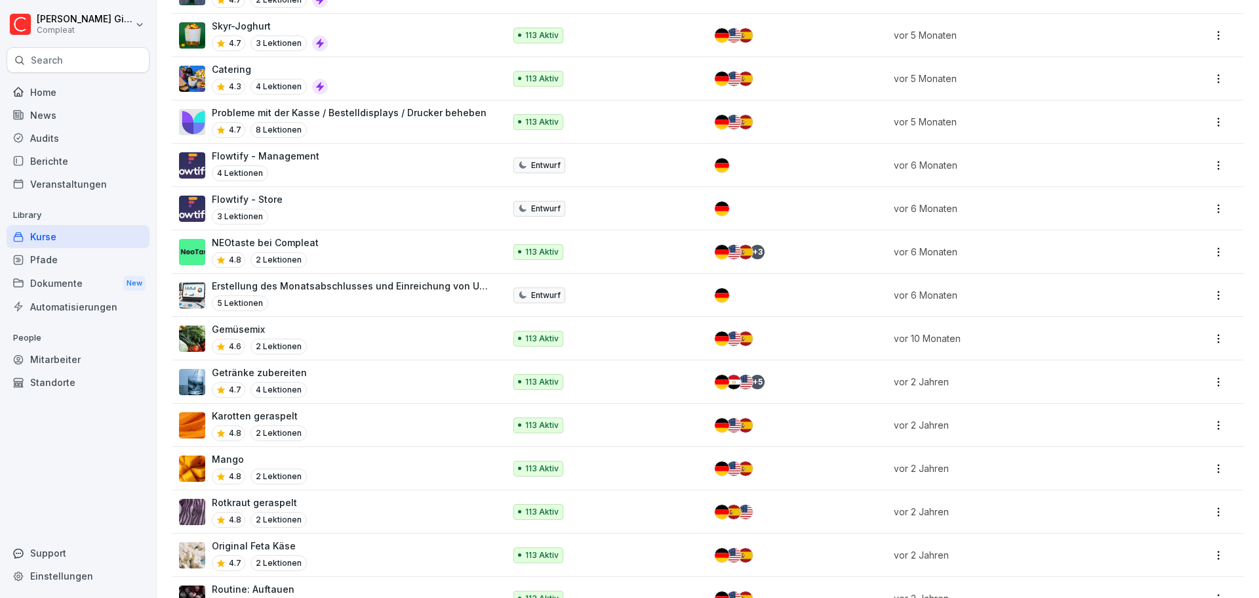
click at [134, 94] on div "Home" at bounding box center [78, 92] width 143 height 23
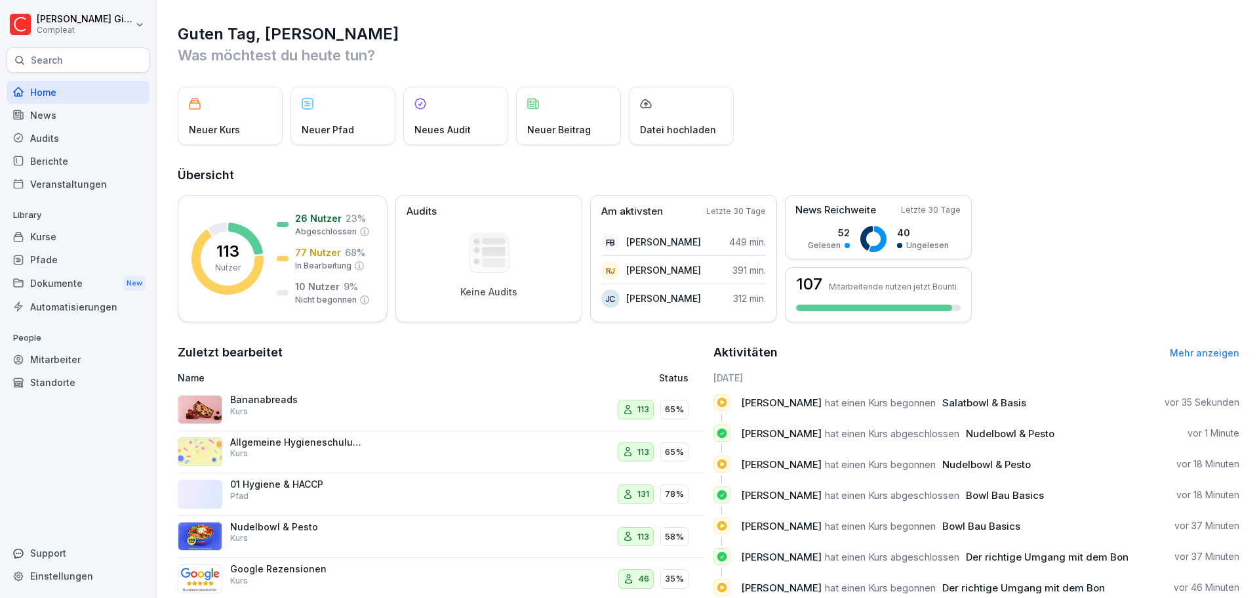
scroll to position [78, 0]
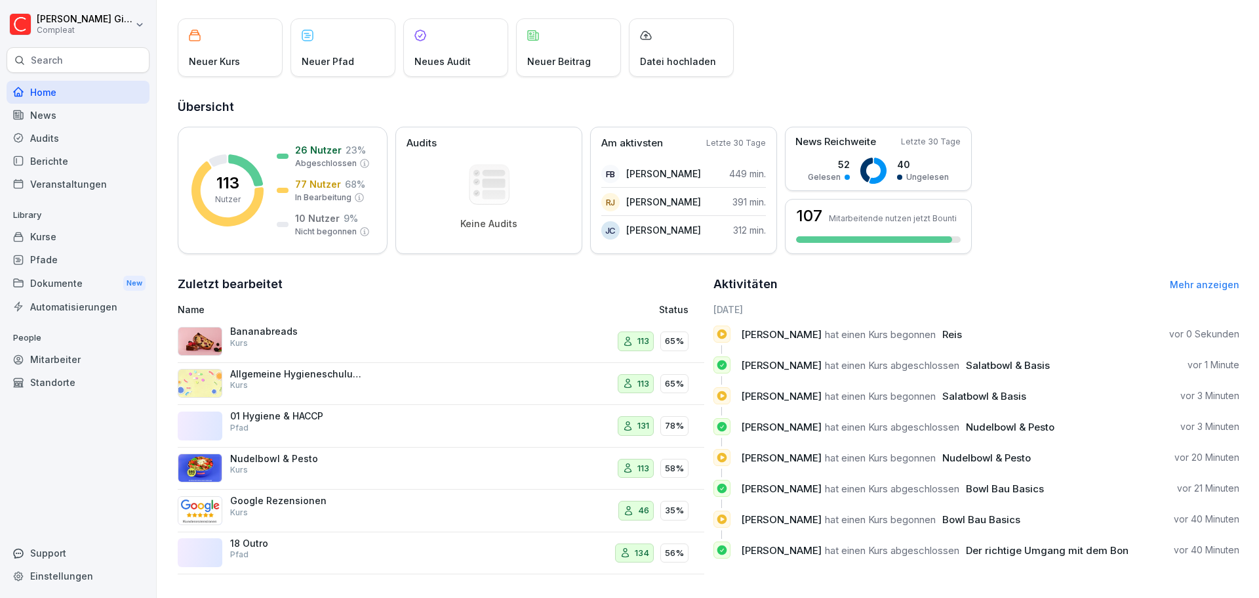
click at [49, 257] on div "Pfade" at bounding box center [78, 259] width 143 height 23
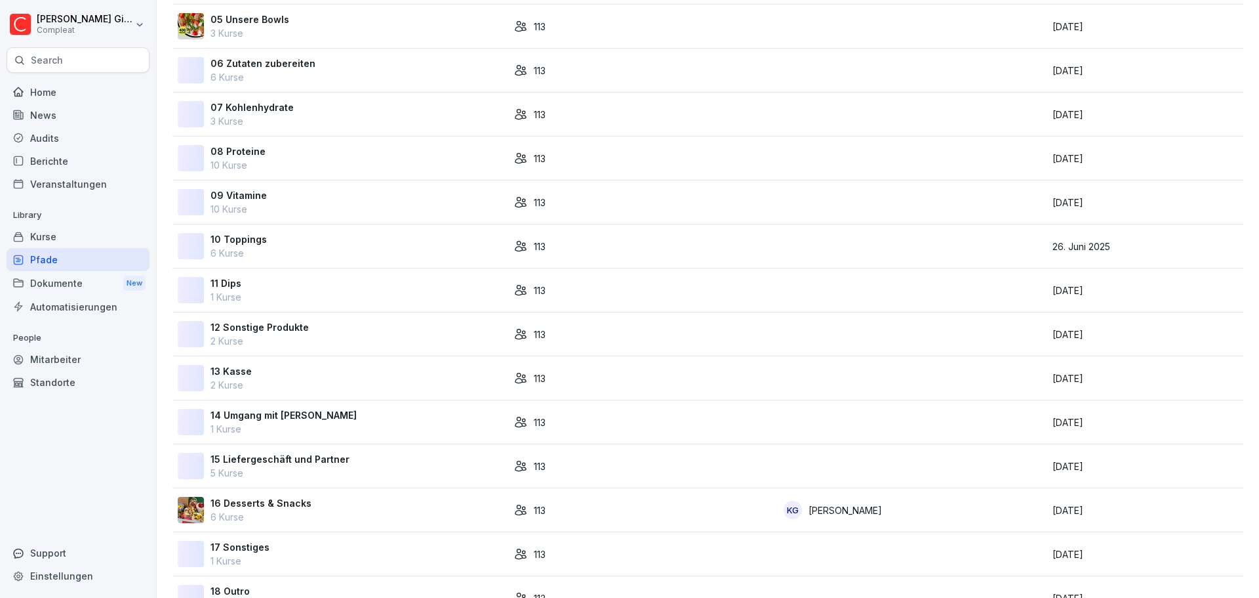
scroll to position [370, 0]
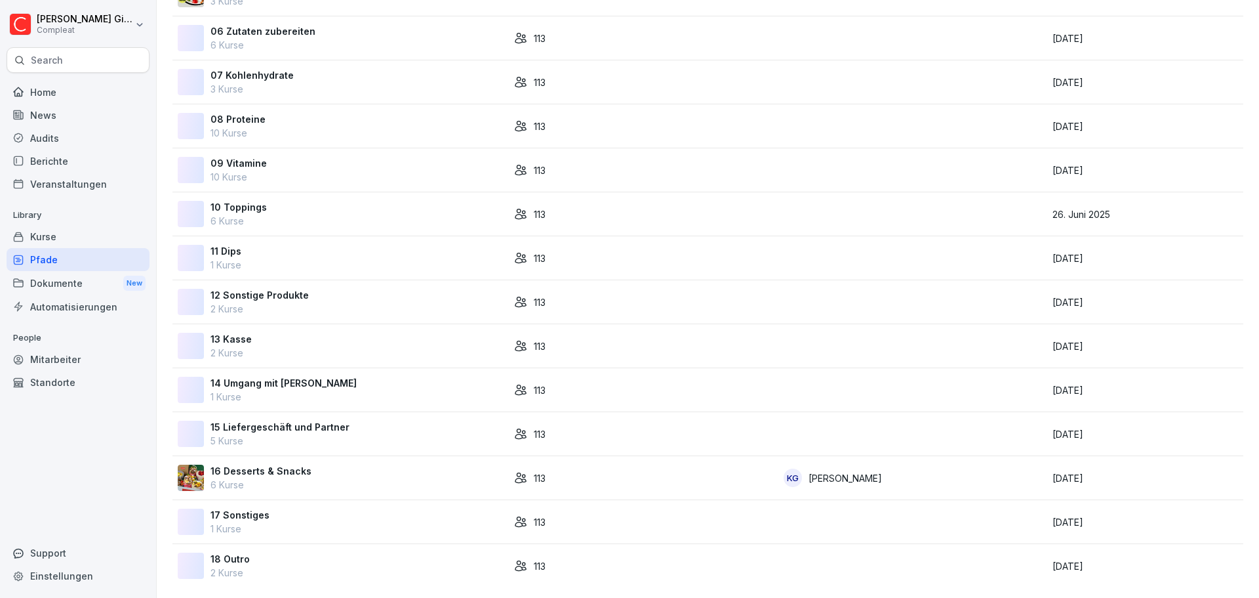
click at [294, 117] on div "08 Proteine 10 Kurse" at bounding box center [341, 126] width 326 height 28
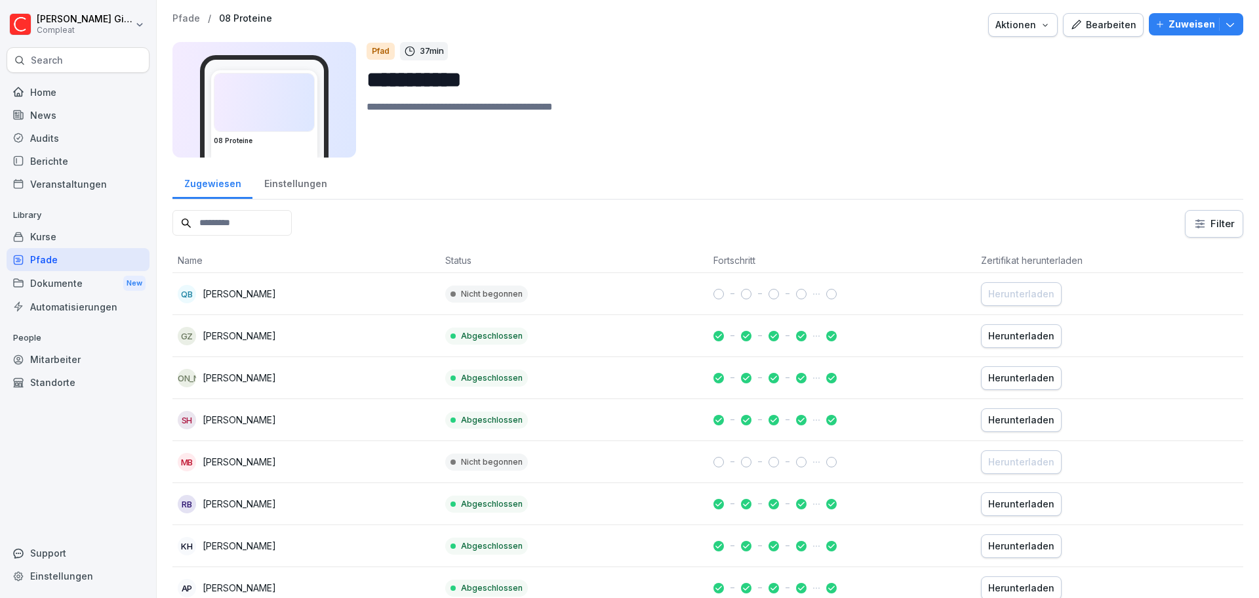
click at [1088, 33] on button "Bearbeiten" at bounding box center [1103, 25] width 81 height 24
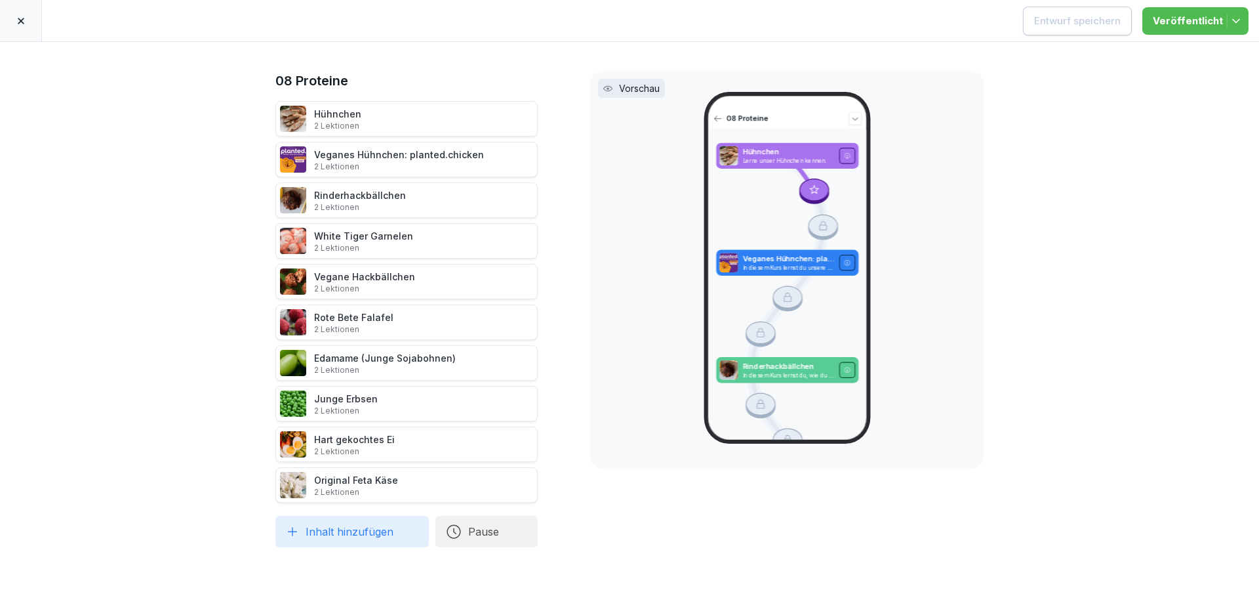
click at [22, 24] on icon at bounding box center [21, 21] width 10 height 10
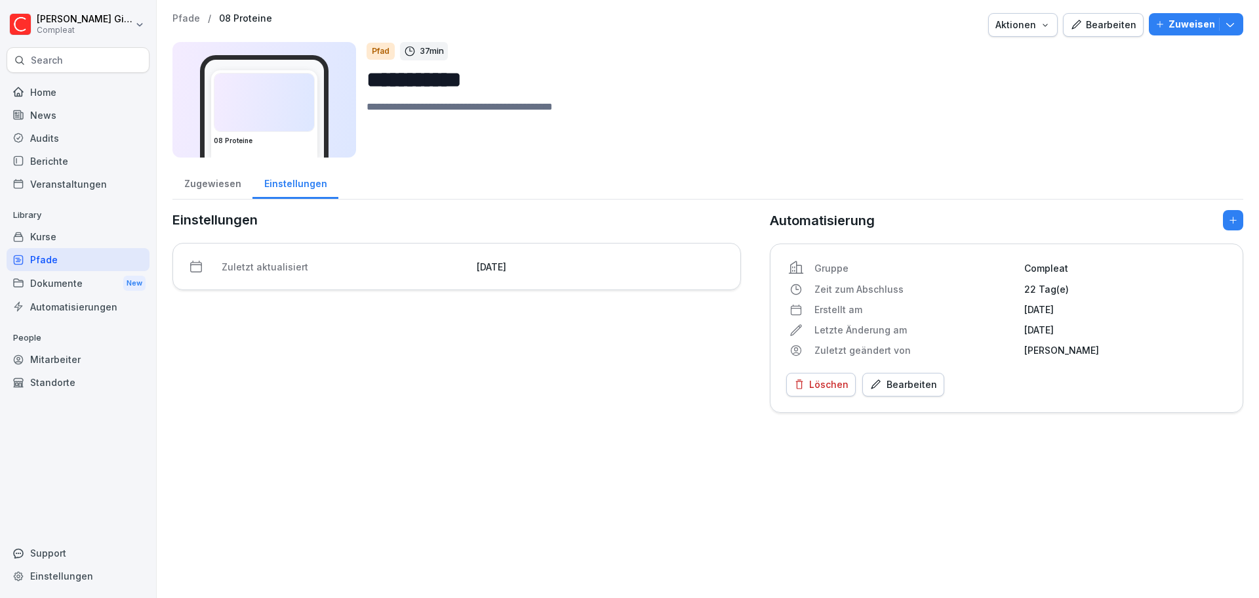
click at [57, 262] on div "Pfade" at bounding box center [78, 259] width 143 height 23
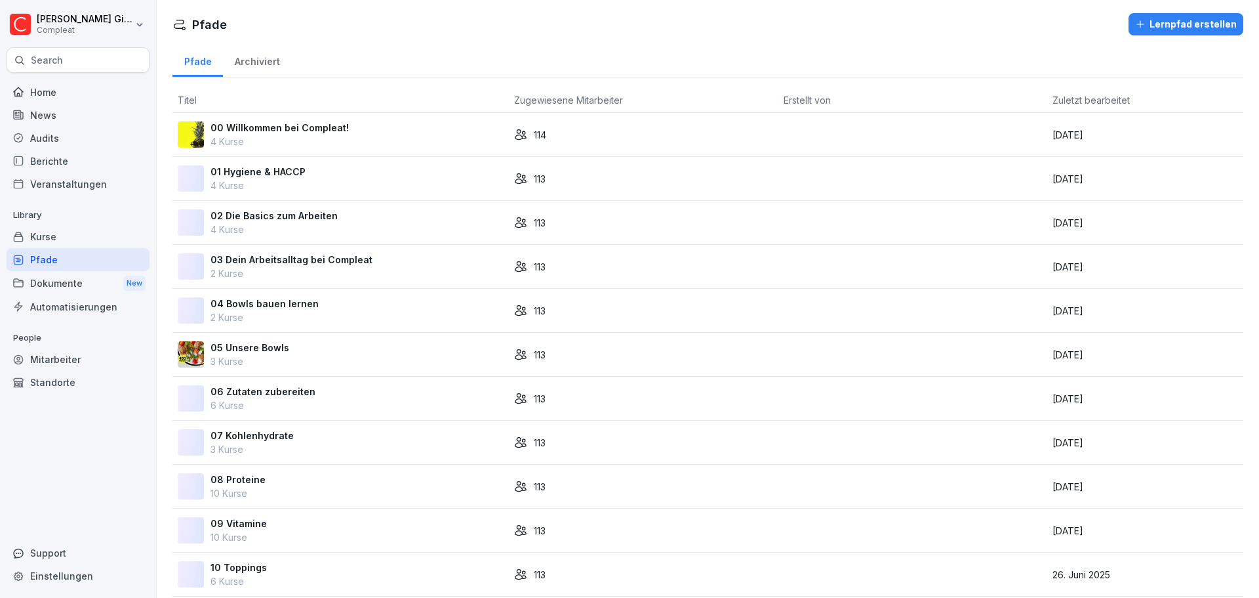
click at [310, 174] on div "01 Hygiene & HACCP 4 Kurse" at bounding box center [341, 179] width 326 height 28
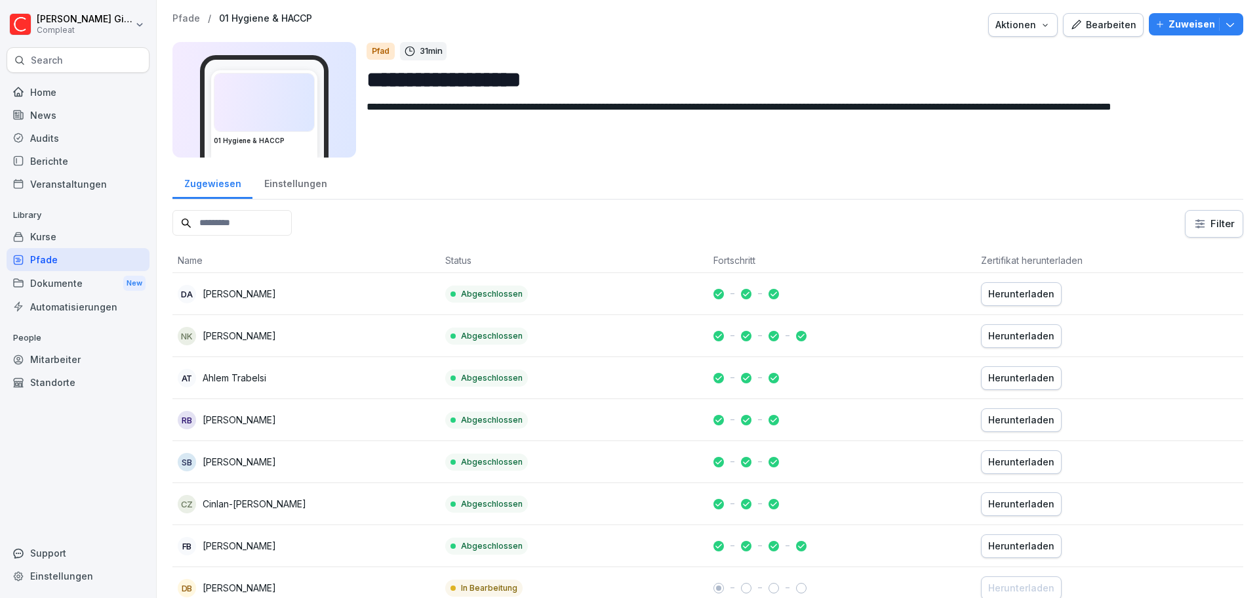
click at [220, 14] on p "01 Hygiene & HACCP" at bounding box center [265, 18] width 93 height 11
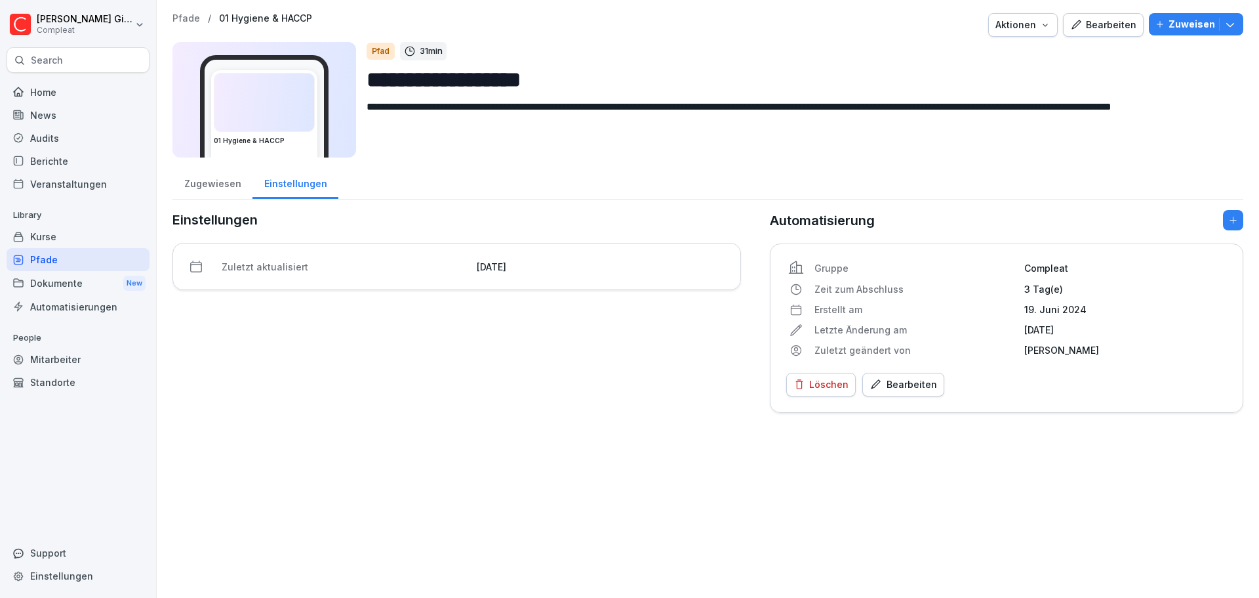
click at [198, 16] on div "Pfade / 01 Hygiene & HACCP" at bounding box center [243, 18] width 140 height 11
click at [195, 15] on p "Pfade" at bounding box center [187, 18] width 28 height 11
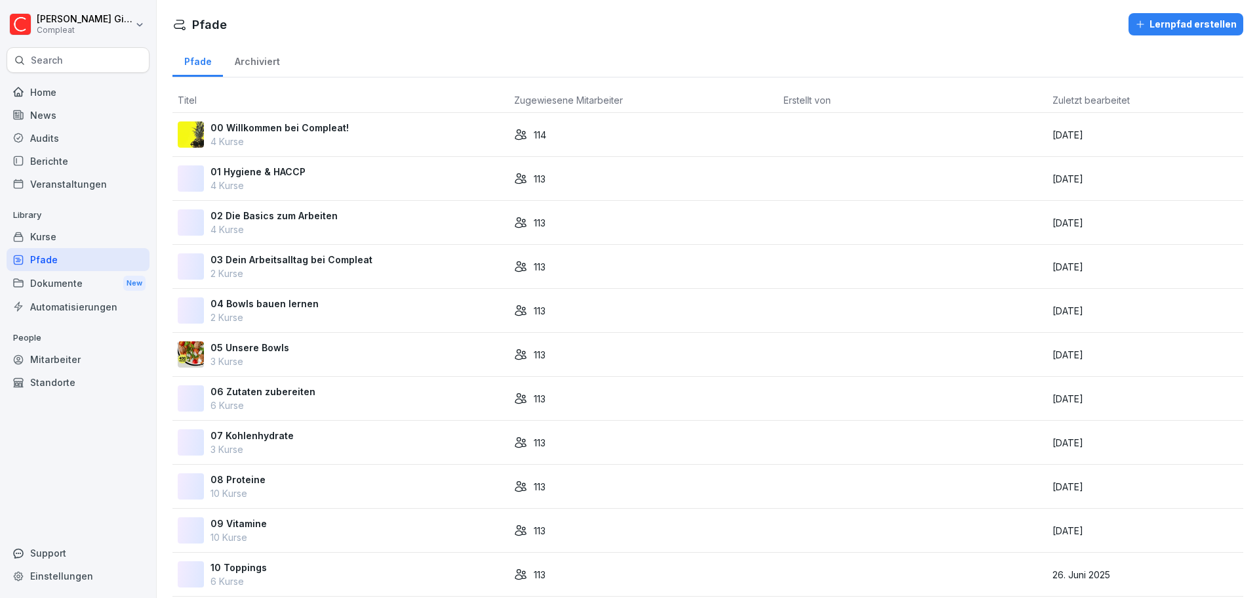
scroll to position [66, 0]
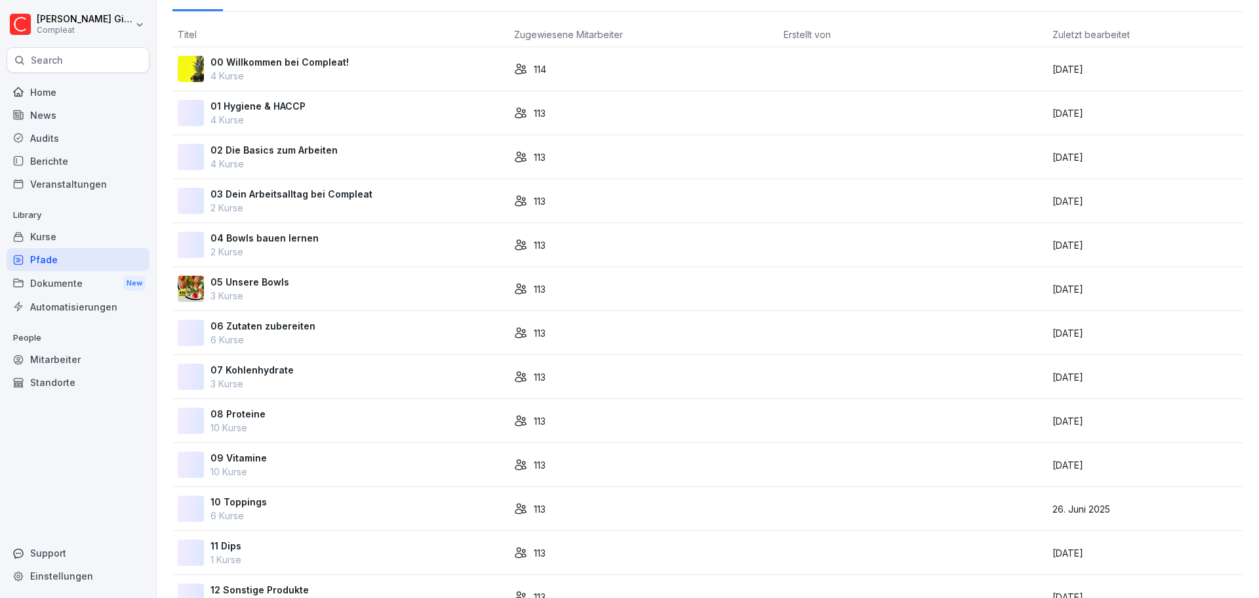
click at [323, 415] on div "08 Proteine 10 Kurse" at bounding box center [341, 421] width 326 height 28
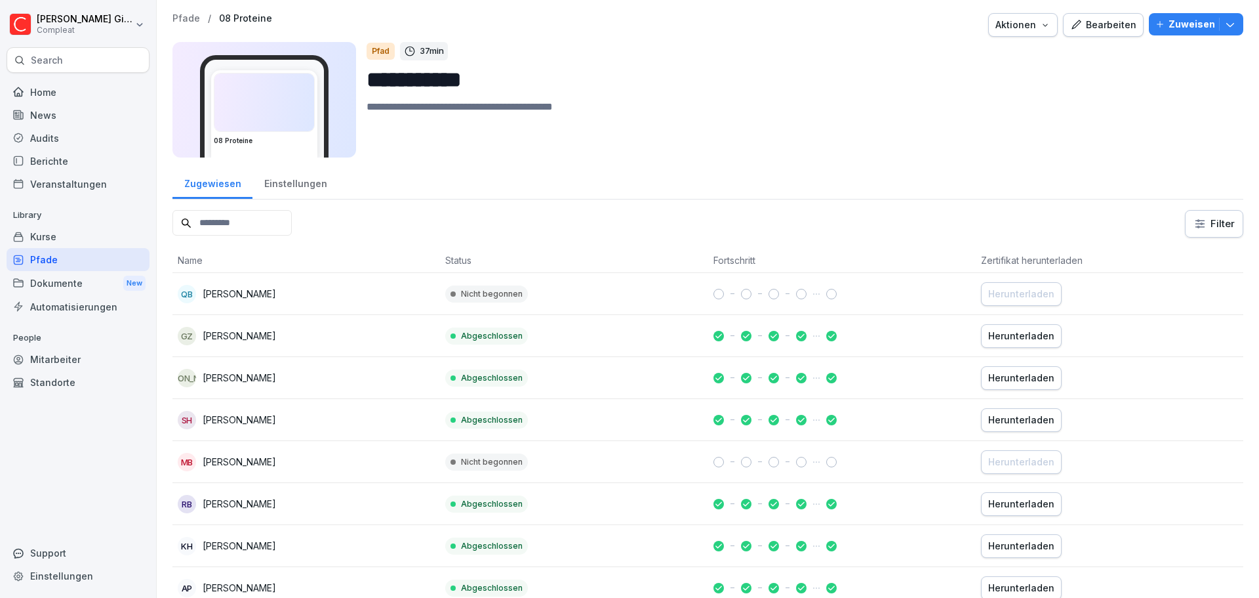
click at [1103, 31] on div "Bearbeiten" at bounding box center [1104, 25] width 66 height 14
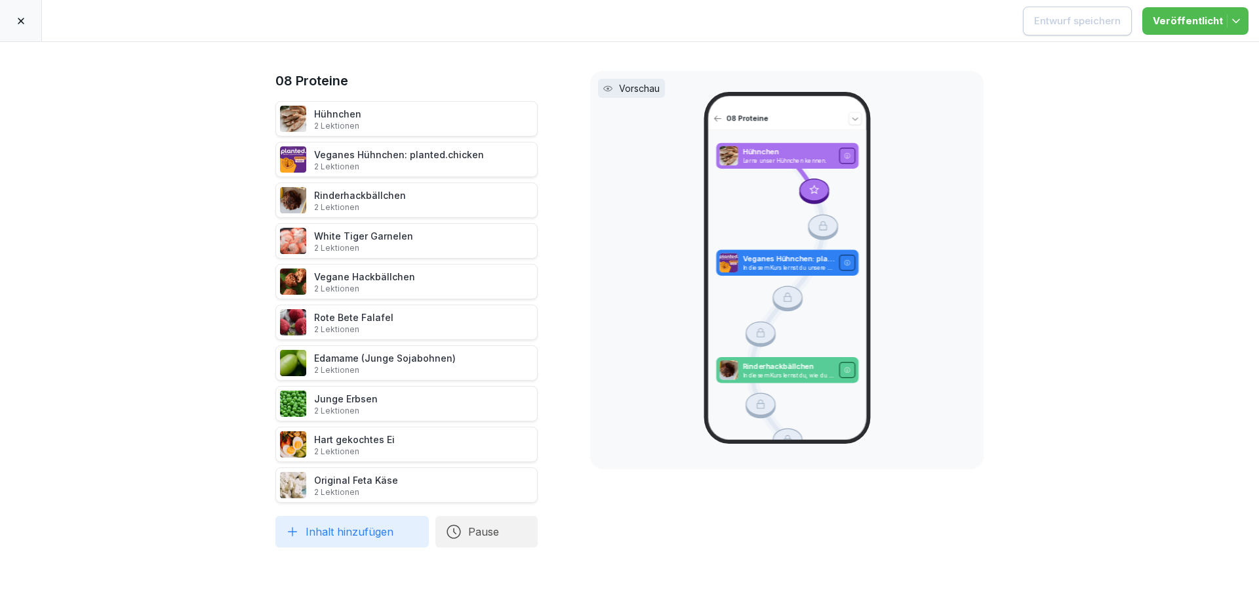
click at [14, 22] on div at bounding box center [21, 20] width 42 height 41
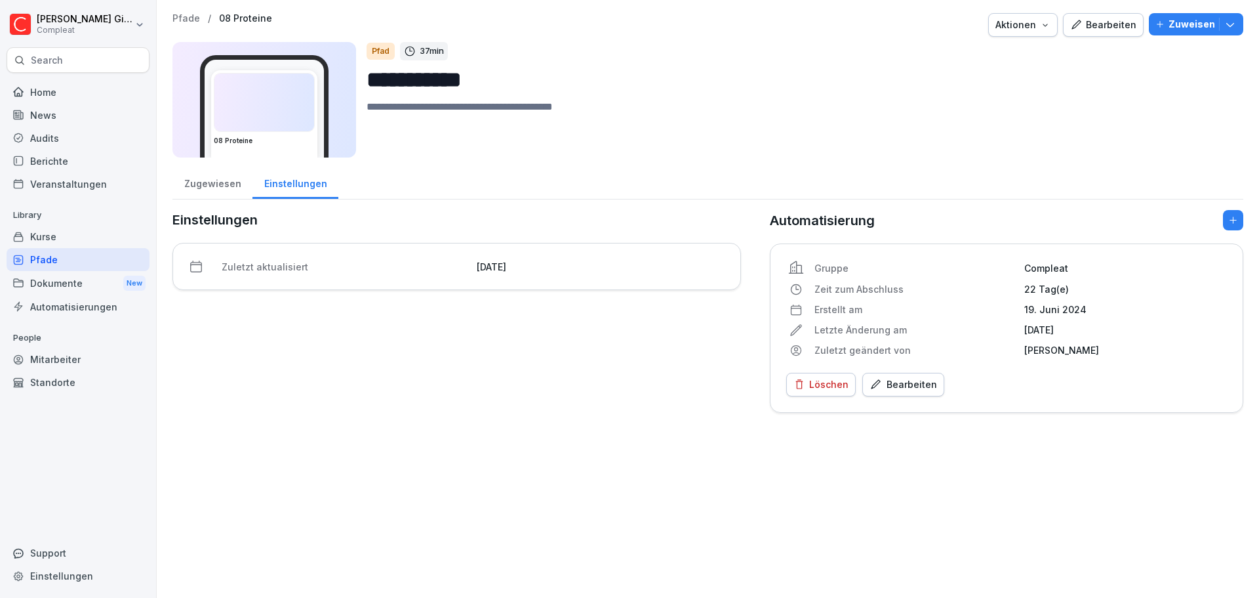
click at [64, 269] on div "Pfade" at bounding box center [78, 259] width 143 height 23
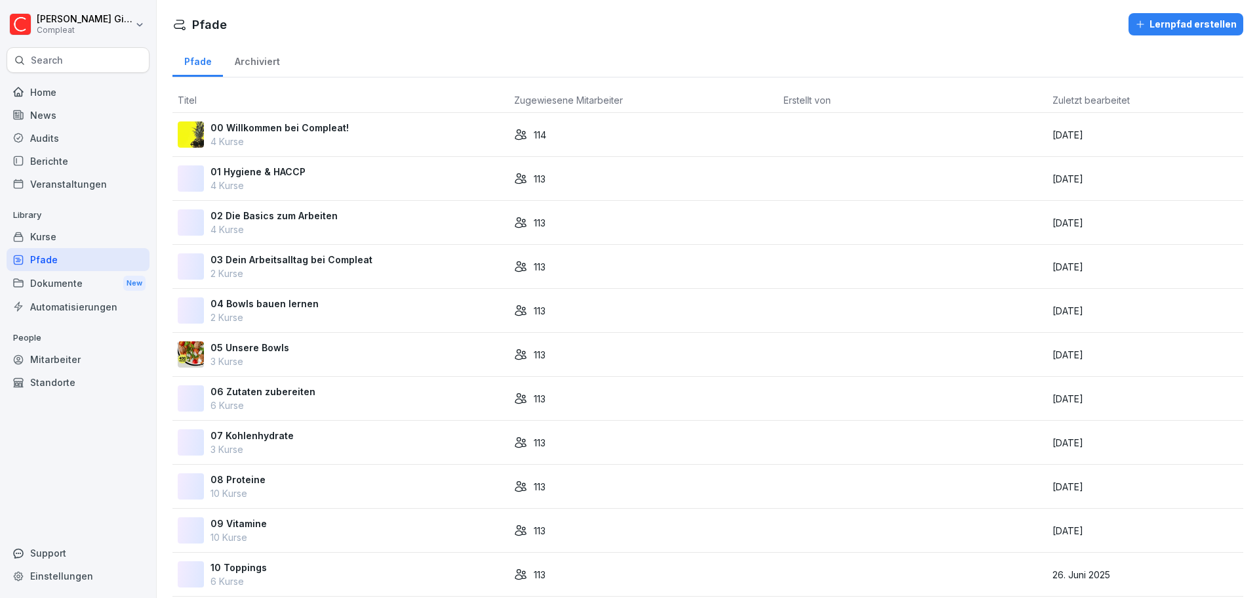
click at [79, 245] on div "Kurse" at bounding box center [78, 236] width 143 height 23
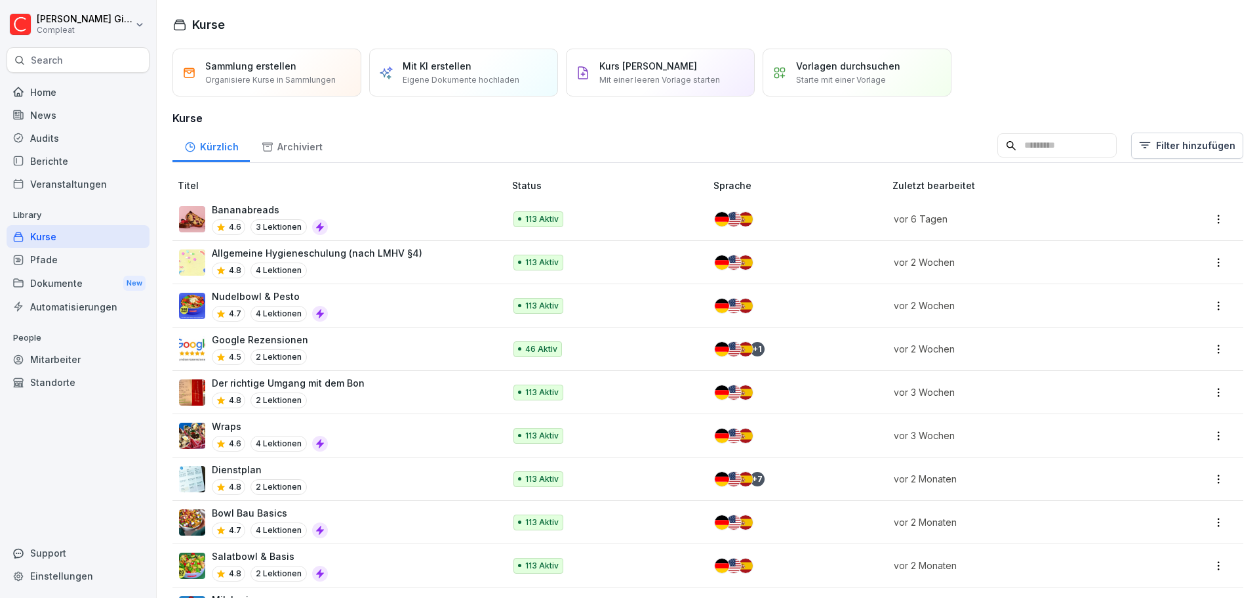
drag, startPoint x: 168, startPoint y: 512, endPoint x: 186, endPoint y: 332, distance: 181.3
click at [12, 262] on div "Pfade" at bounding box center [78, 259] width 143 height 23
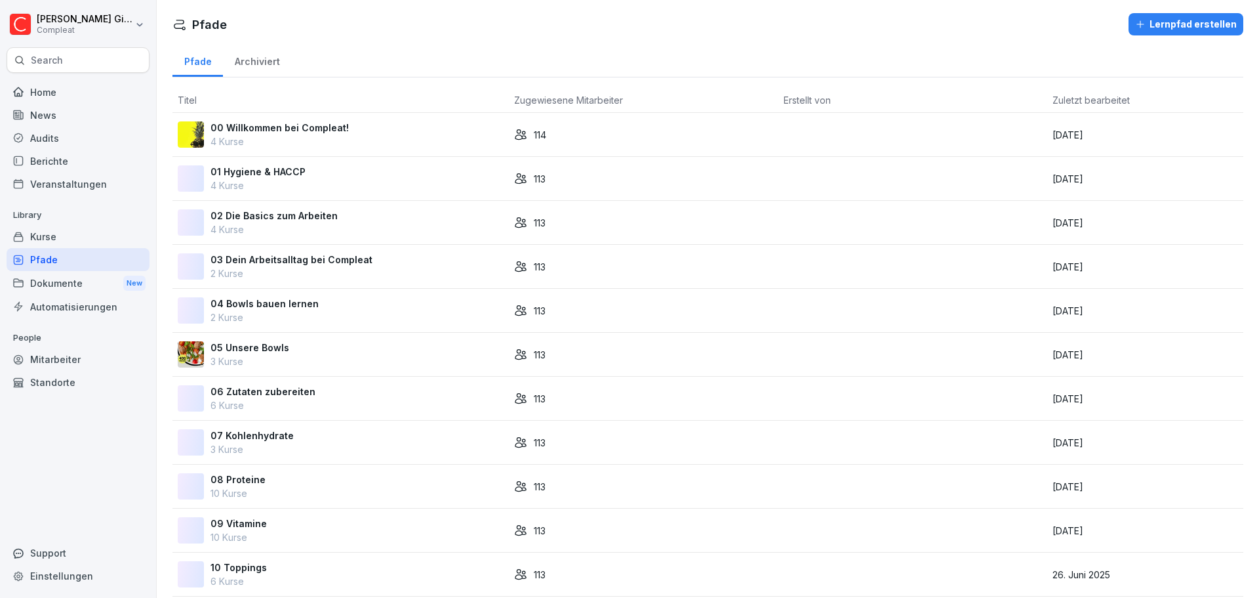
click at [281, 348] on p "05 Unsere Bowls" at bounding box center [250, 347] width 79 height 14
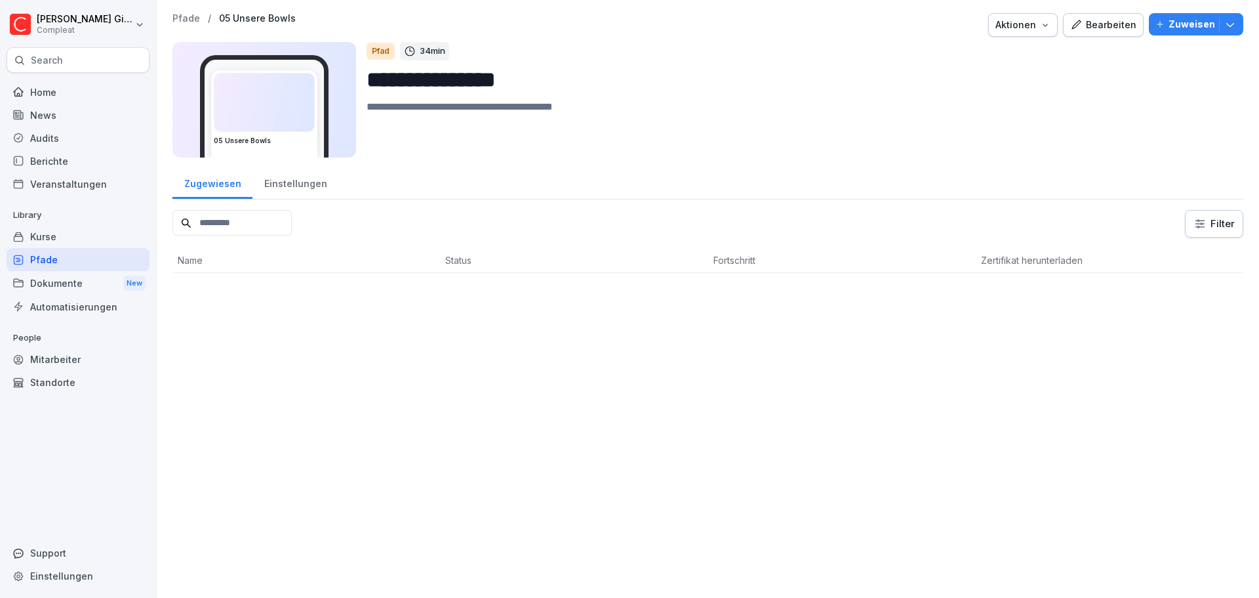
drag, startPoint x: 0, startPoint y: 0, endPoint x: 1072, endPoint y: 27, distance: 1072.2
click at [1072, 27] on icon "button" at bounding box center [1076, 24] width 9 height 9
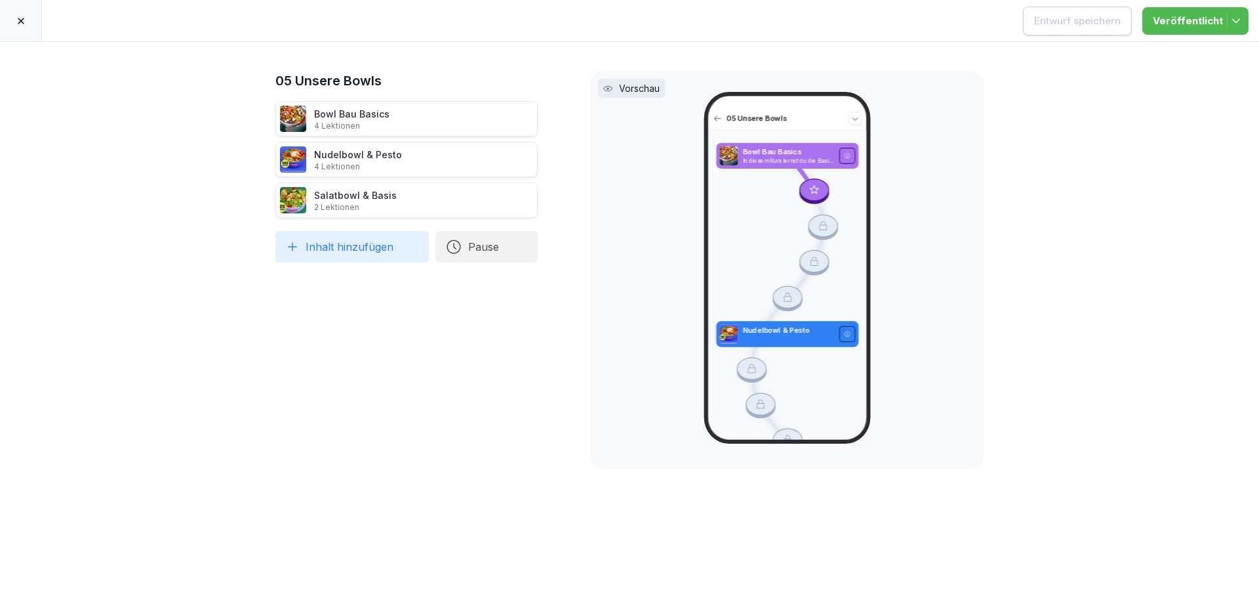
click at [394, 202] on div "Salatbowl & Basis 2 Lektionen" at bounding box center [407, 199] width 262 height 35
click at [287, 204] on img at bounding box center [293, 200] width 26 height 26
click at [5, 21] on div at bounding box center [21, 20] width 42 height 41
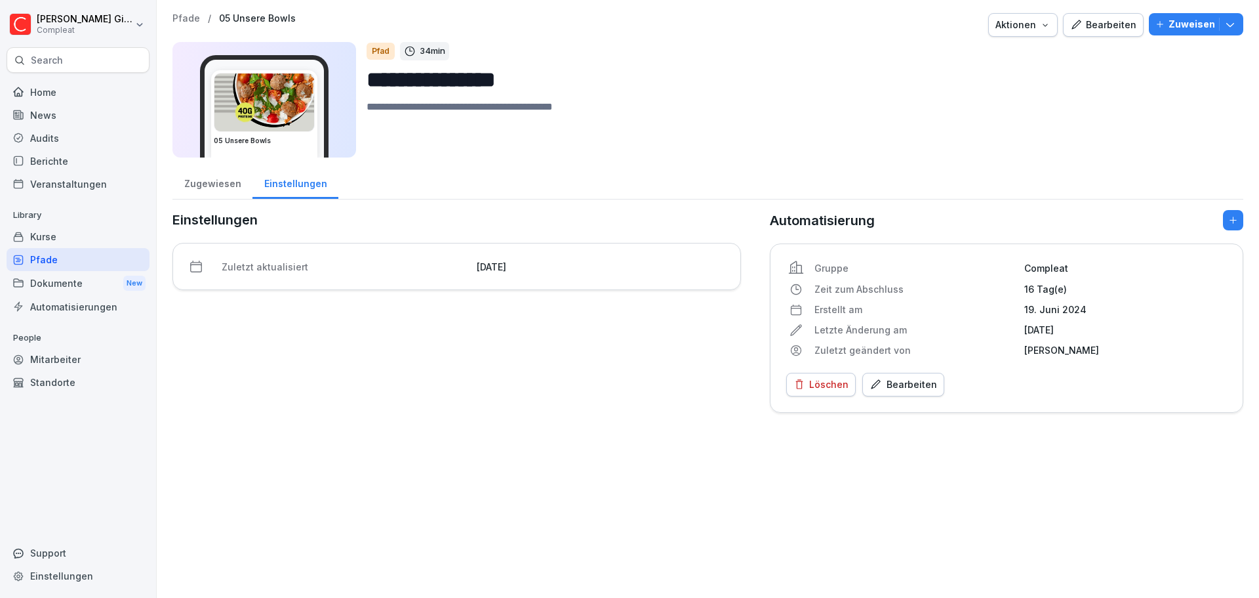
click at [64, 238] on div "Kurse" at bounding box center [78, 236] width 143 height 23
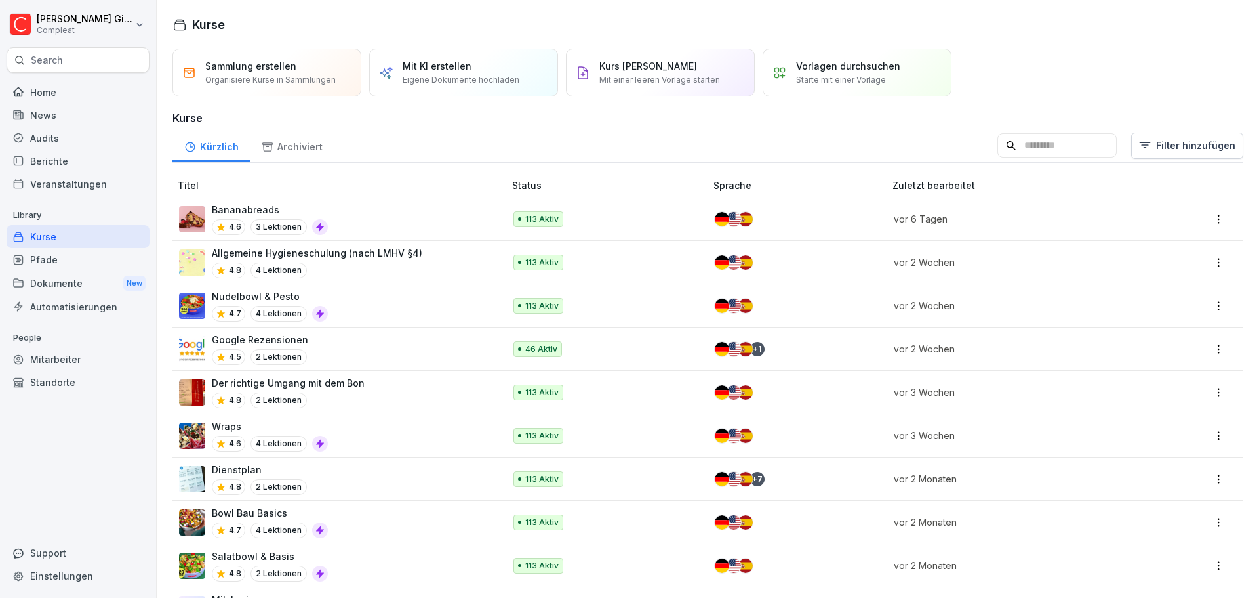
scroll to position [66, 0]
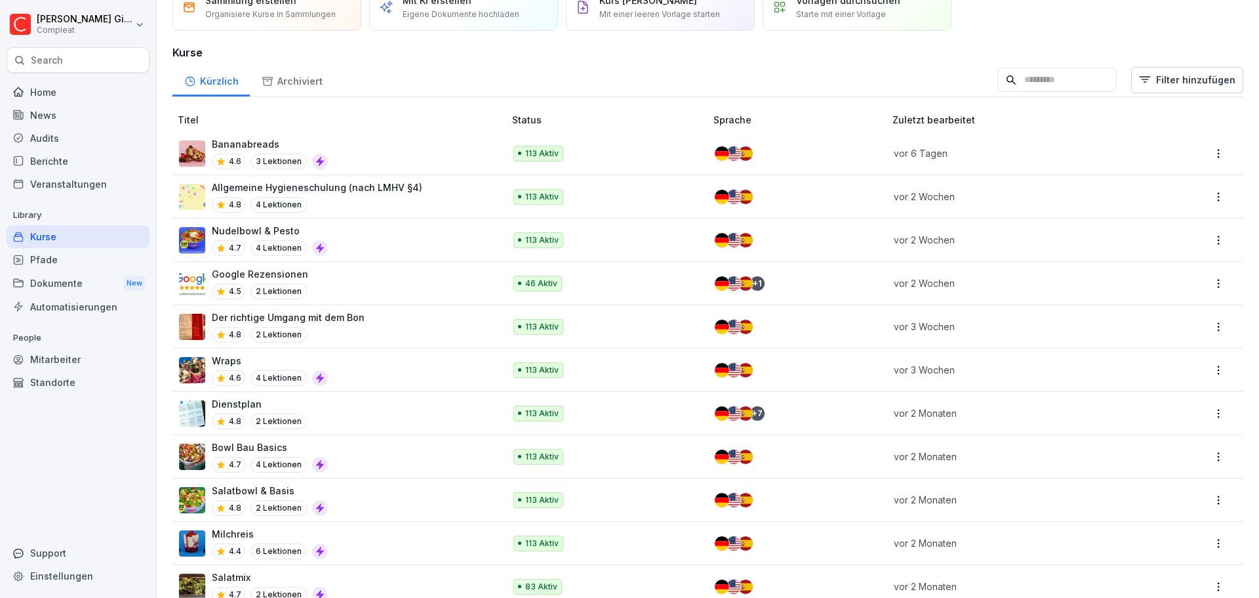
click at [354, 495] on div "Salatbowl & Basis 4.8 2 Lektionen" at bounding box center [335, 499] width 312 height 32
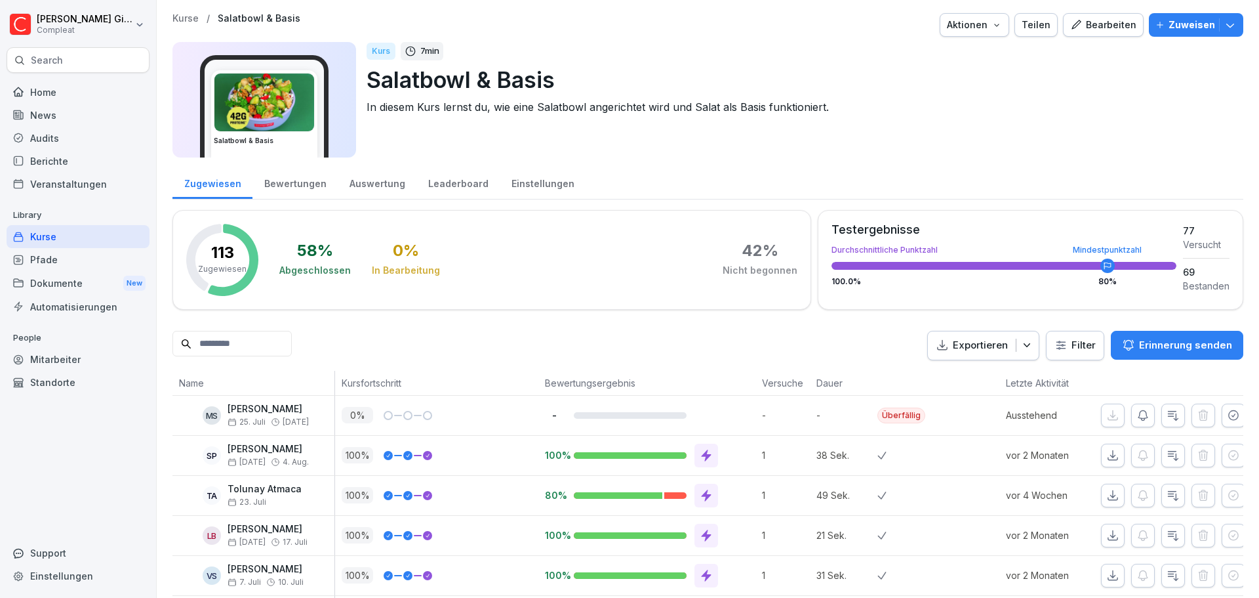
click at [1090, 27] on div "Bearbeiten" at bounding box center [1104, 25] width 66 height 14
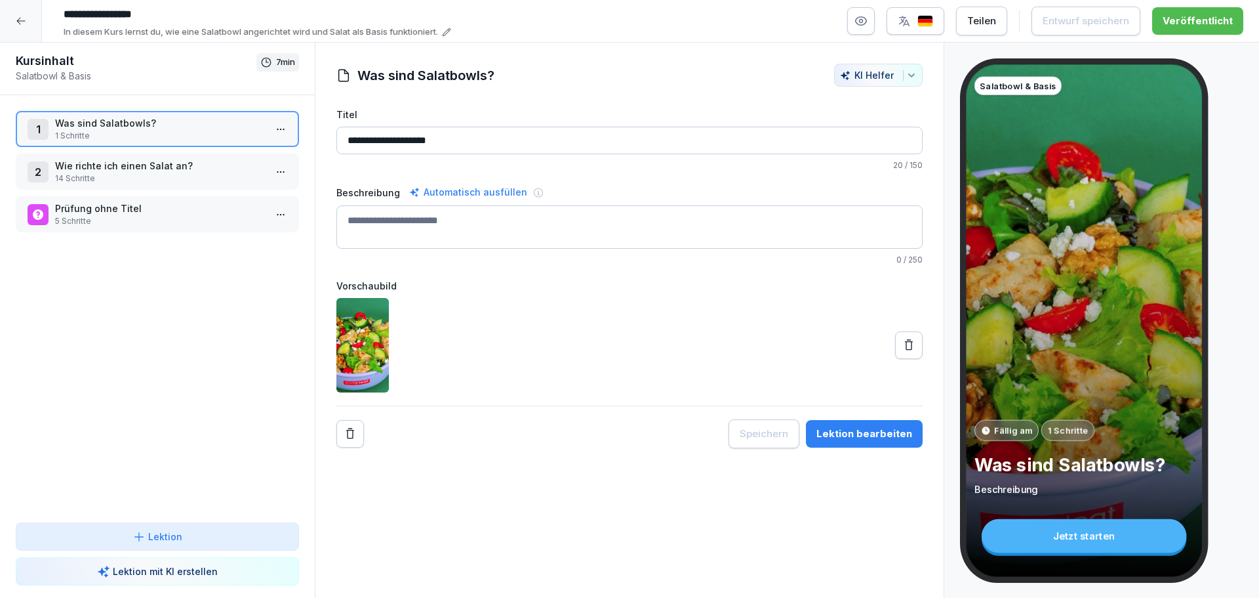
click at [136, 170] on p "Wie richte ich einen Salat an?" at bounding box center [160, 166] width 210 height 14
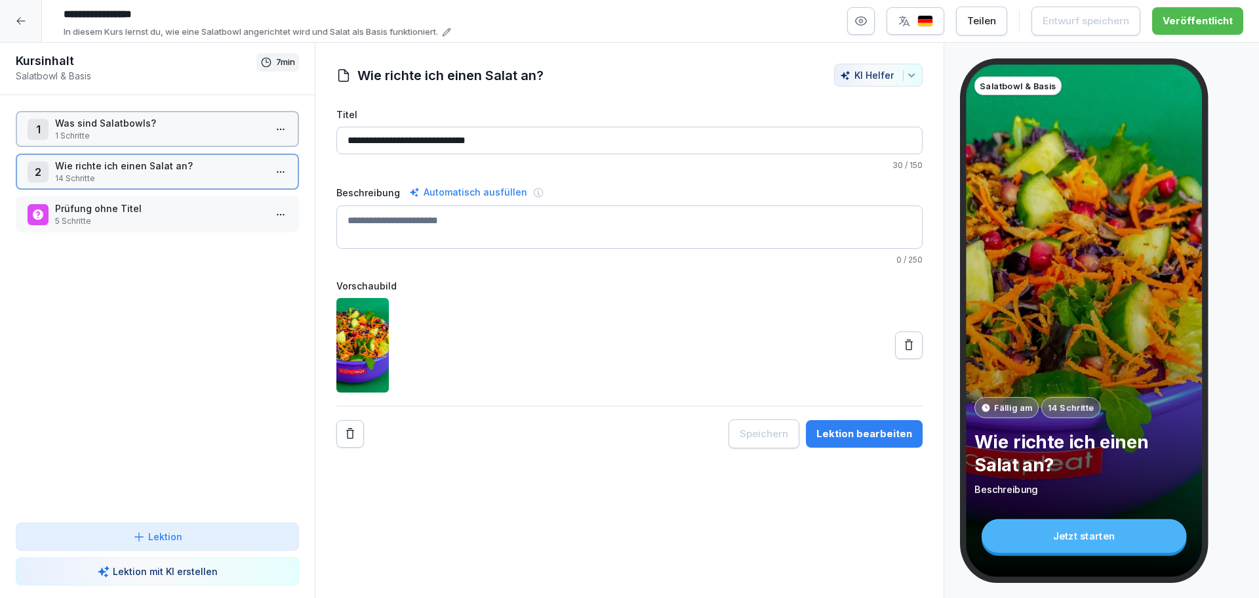
click at [136, 170] on p "Wie richte ich einen Salat an?" at bounding box center [160, 166] width 210 height 14
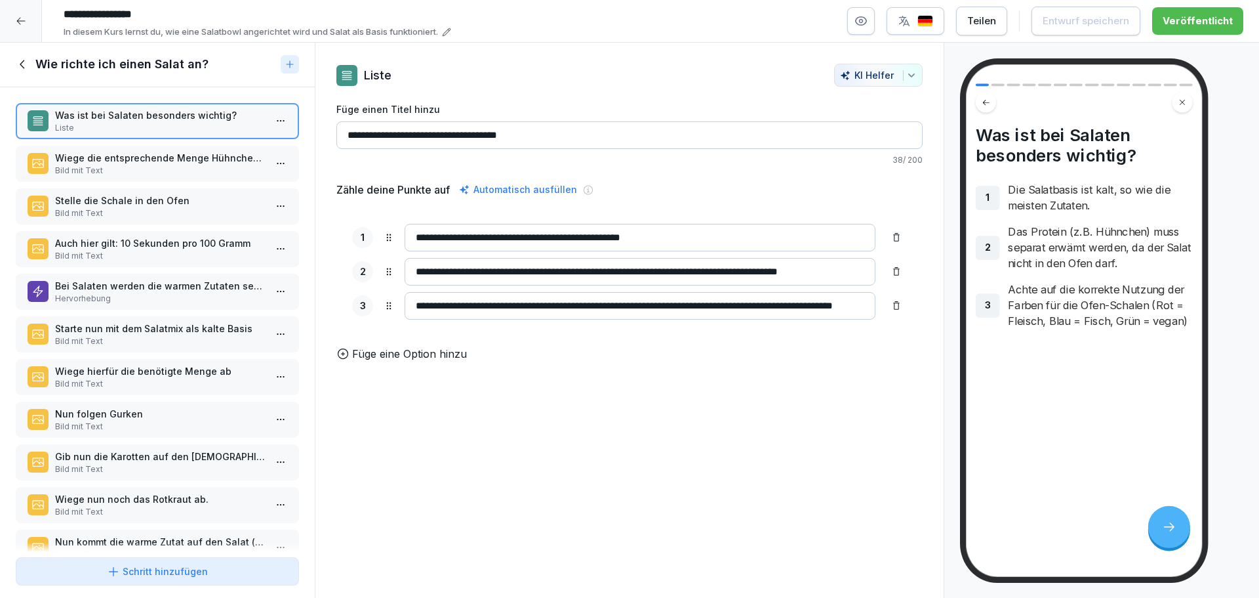
drag, startPoint x: 151, startPoint y: 169, endPoint x: 156, endPoint y: 189, distance: 21.0
click at [151, 169] on p "Bild mit Text" at bounding box center [160, 171] width 210 height 12
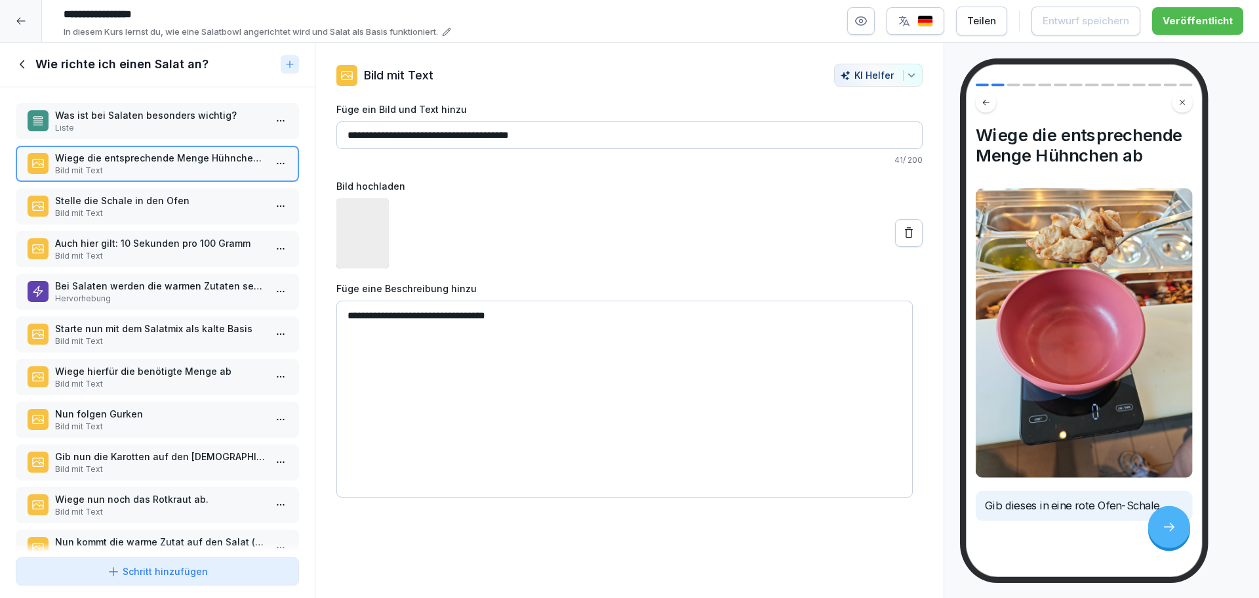
click at [159, 207] on p "Bild mit Text" at bounding box center [160, 213] width 210 height 12
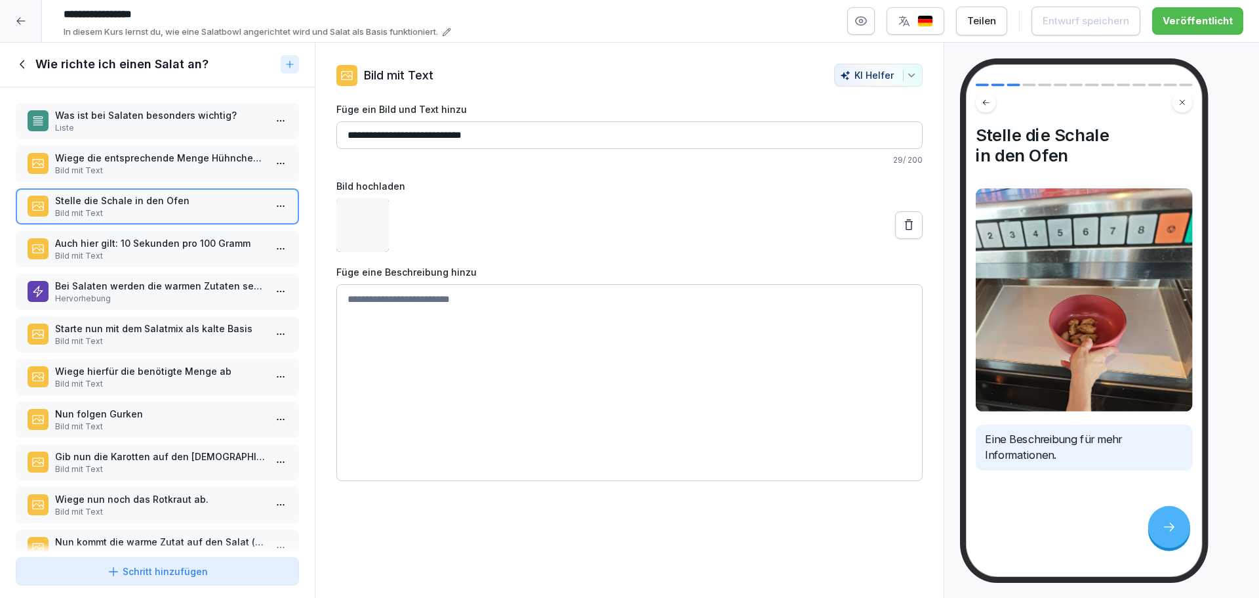
click at [163, 241] on p "Auch hier gilt: 10 Sekunden pro 100 Gramm" at bounding box center [160, 243] width 210 height 14
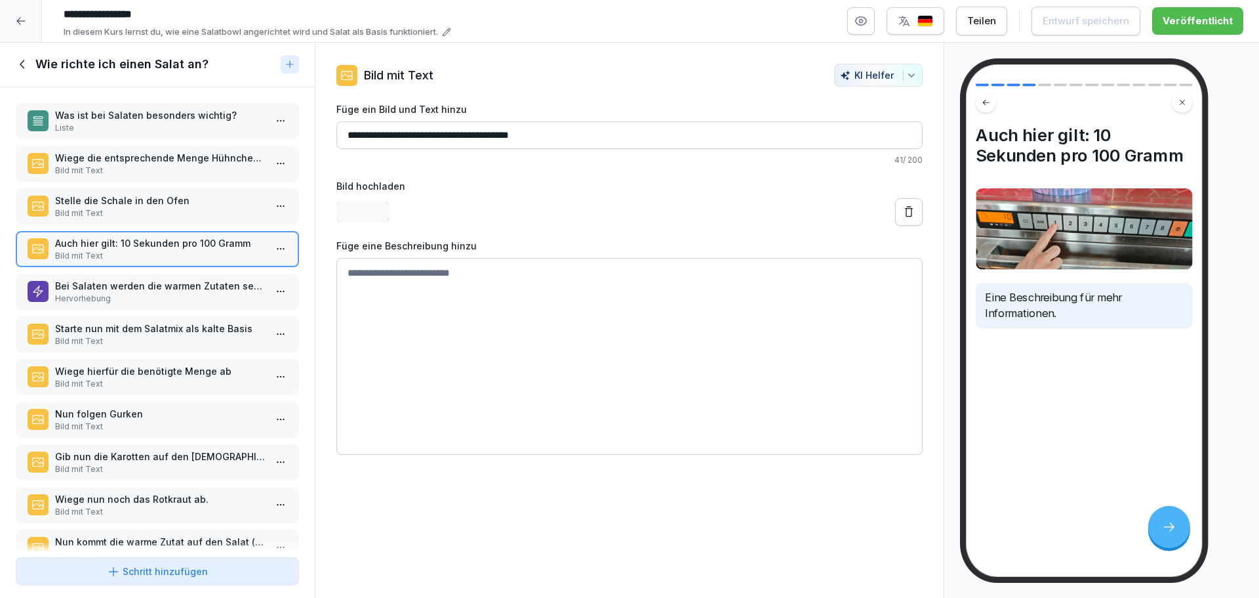
click at [158, 275] on div "Bei Salaten werden die warmen Zutaten separat erhitzt Hervorhebung" at bounding box center [157, 292] width 283 height 36
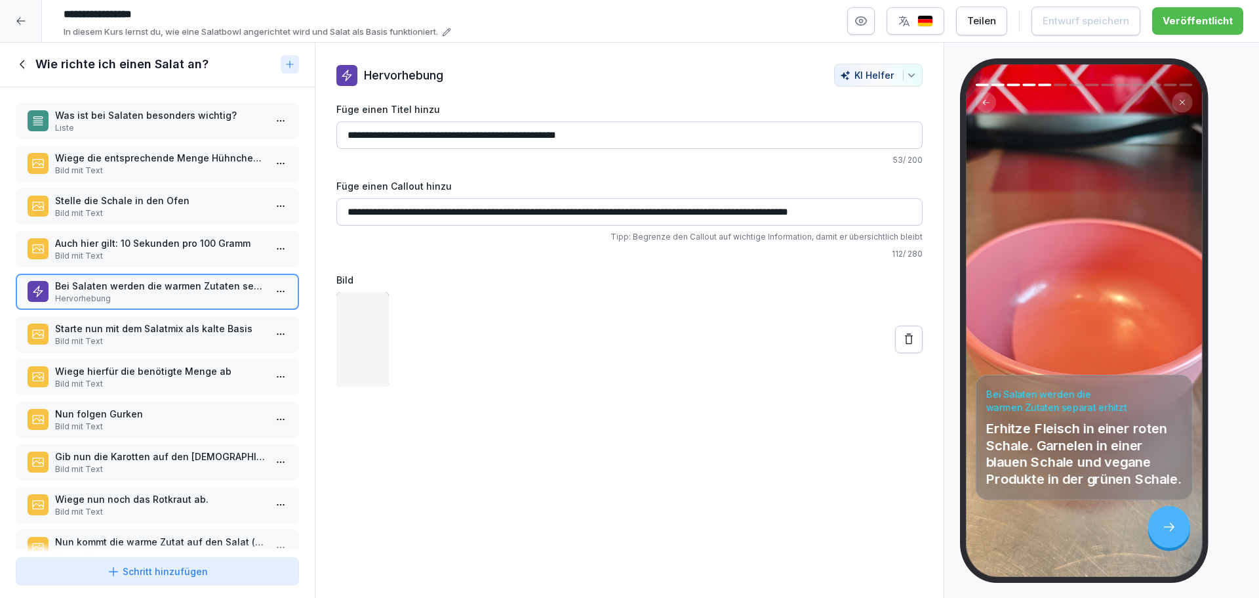
click at [157, 336] on p "Bild mit Text" at bounding box center [160, 341] width 210 height 12
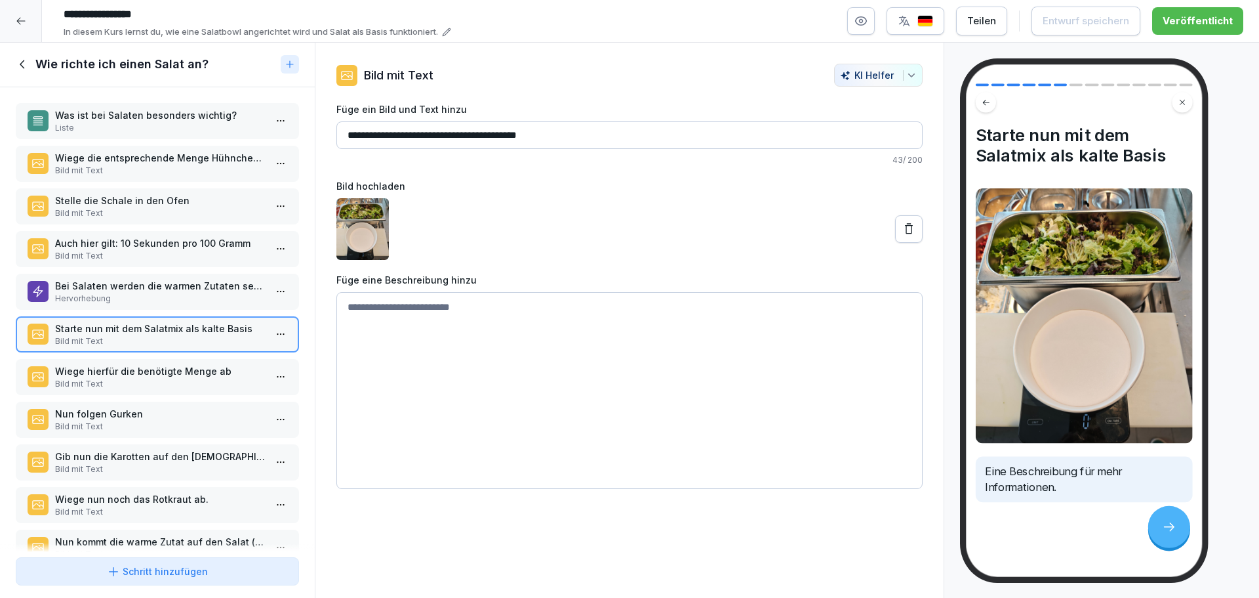
click at [158, 369] on p "Wiege hierfür die benötigte Menge ab" at bounding box center [160, 371] width 210 height 14
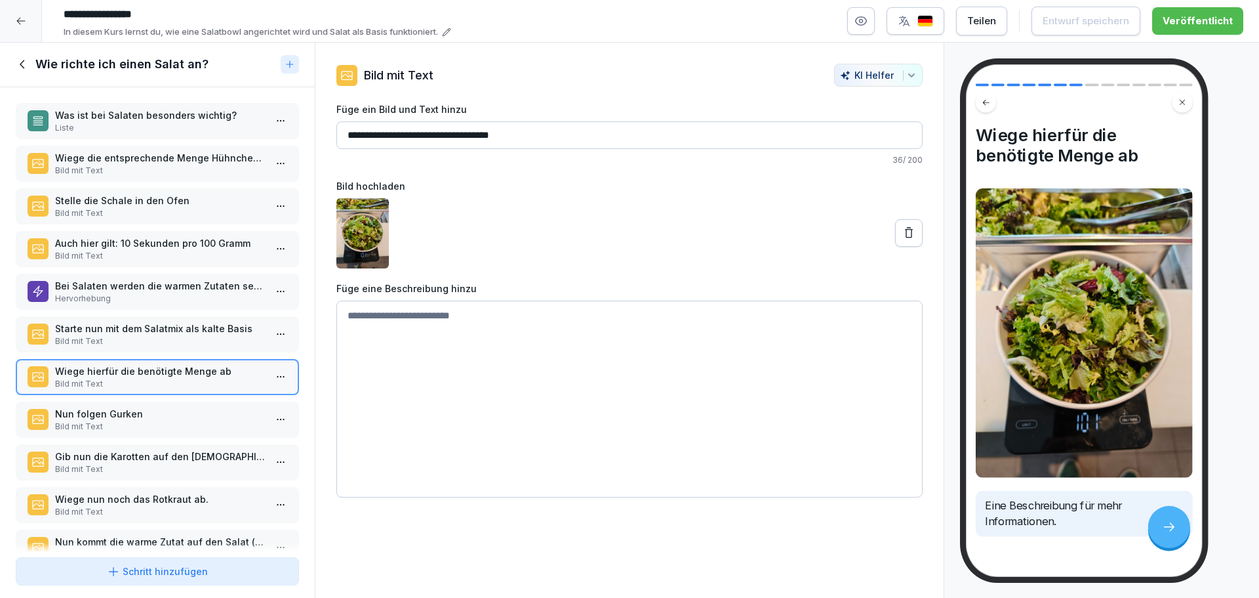
click at [148, 409] on p "Nun folgen Gurken" at bounding box center [160, 414] width 210 height 14
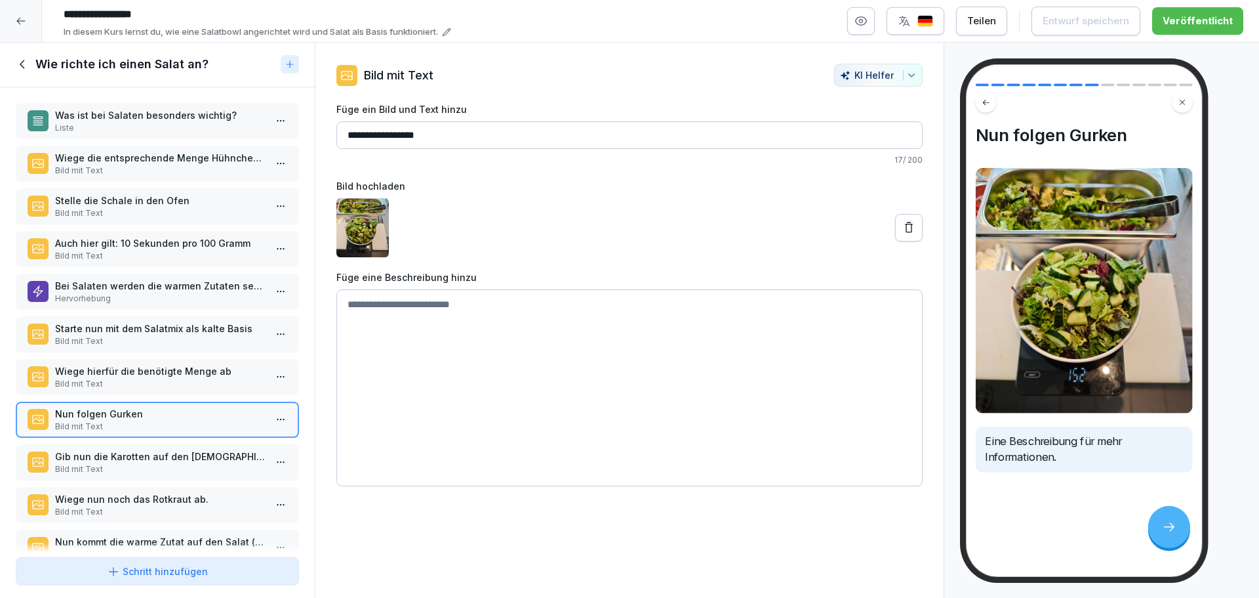
click at [31, 26] on div at bounding box center [21, 21] width 42 height 42
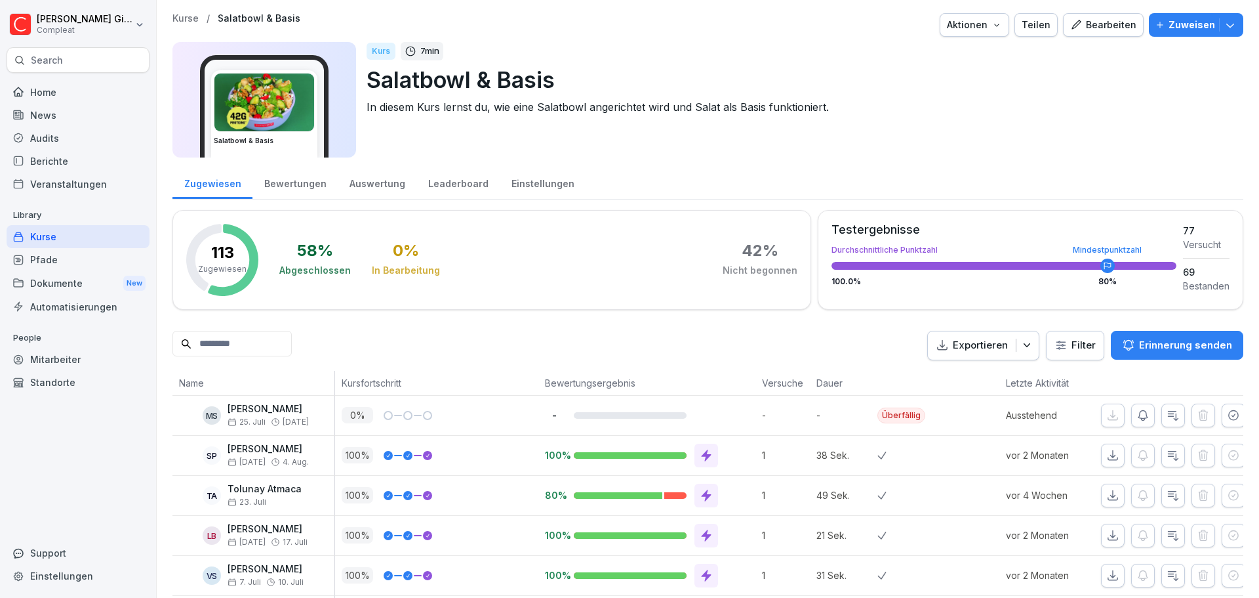
drag, startPoint x: 541, startPoint y: 488, endPoint x: 498, endPoint y: 253, distance: 239.4
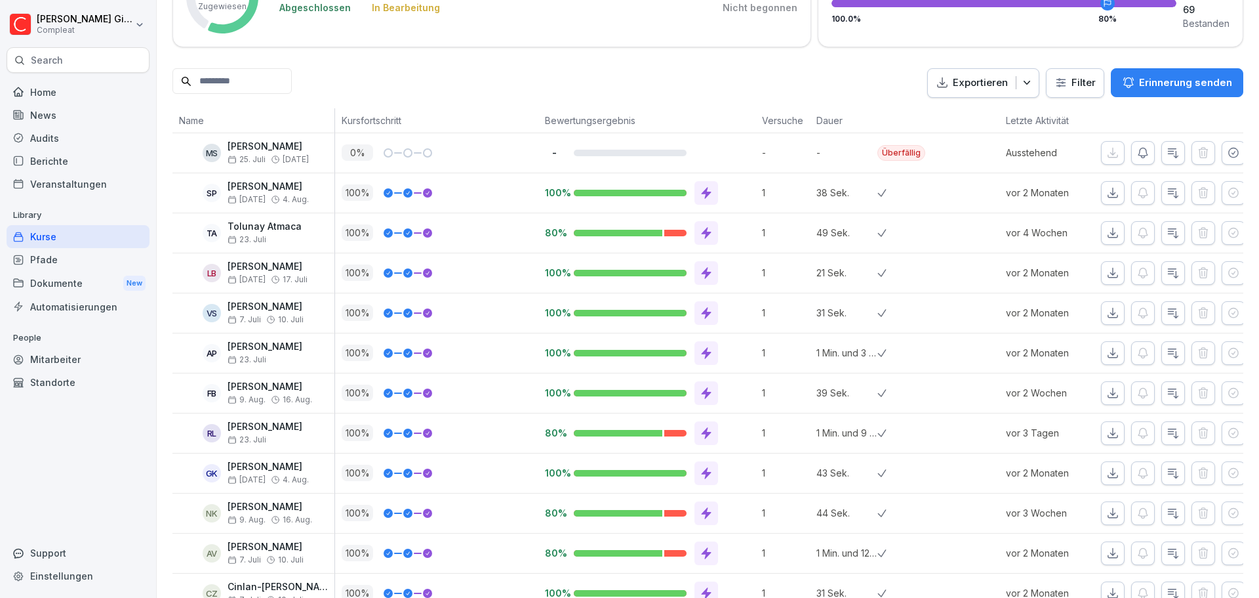
scroll to position [656, 0]
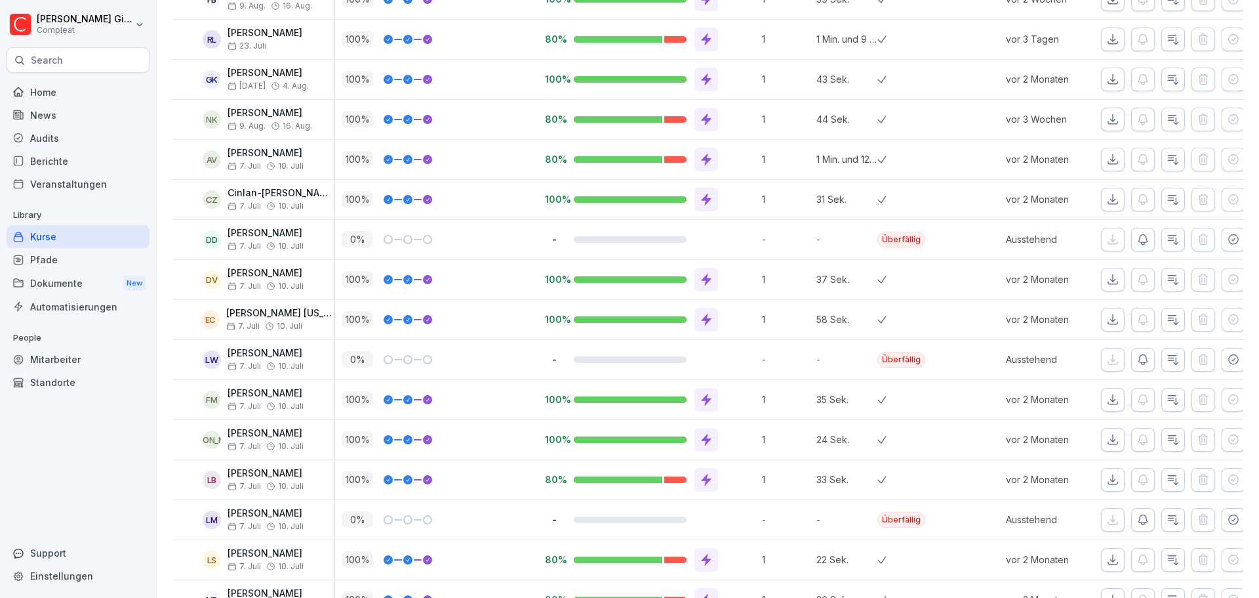
click at [39, 87] on div "Home" at bounding box center [78, 92] width 143 height 23
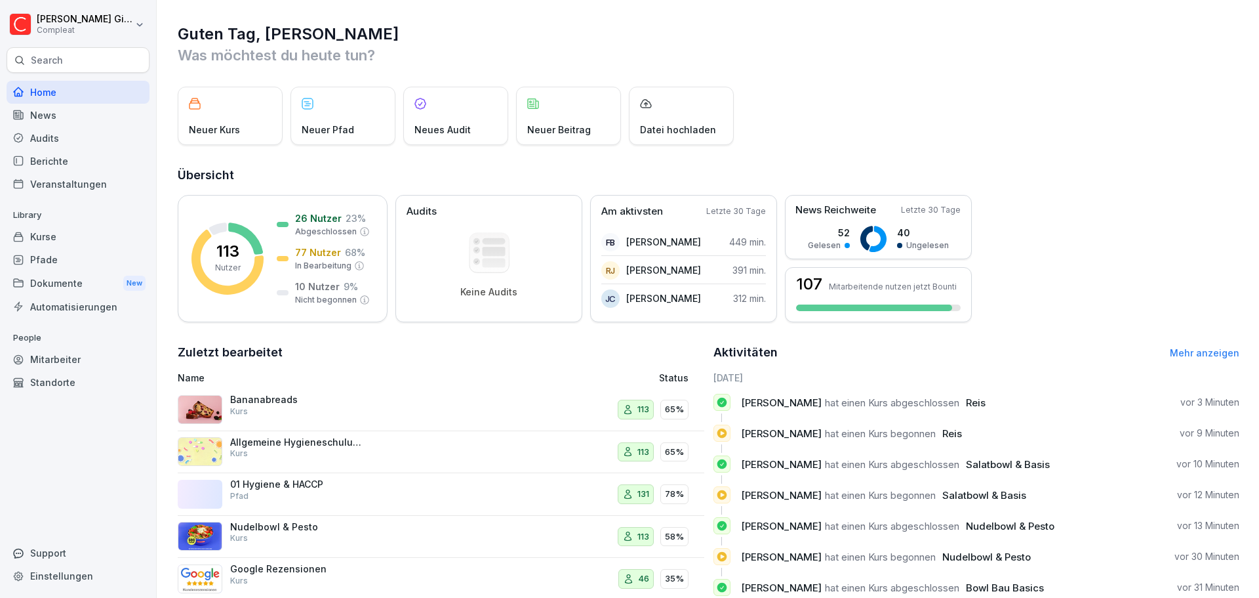
click at [99, 282] on div "Dokumente New" at bounding box center [78, 283] width 143 height 24
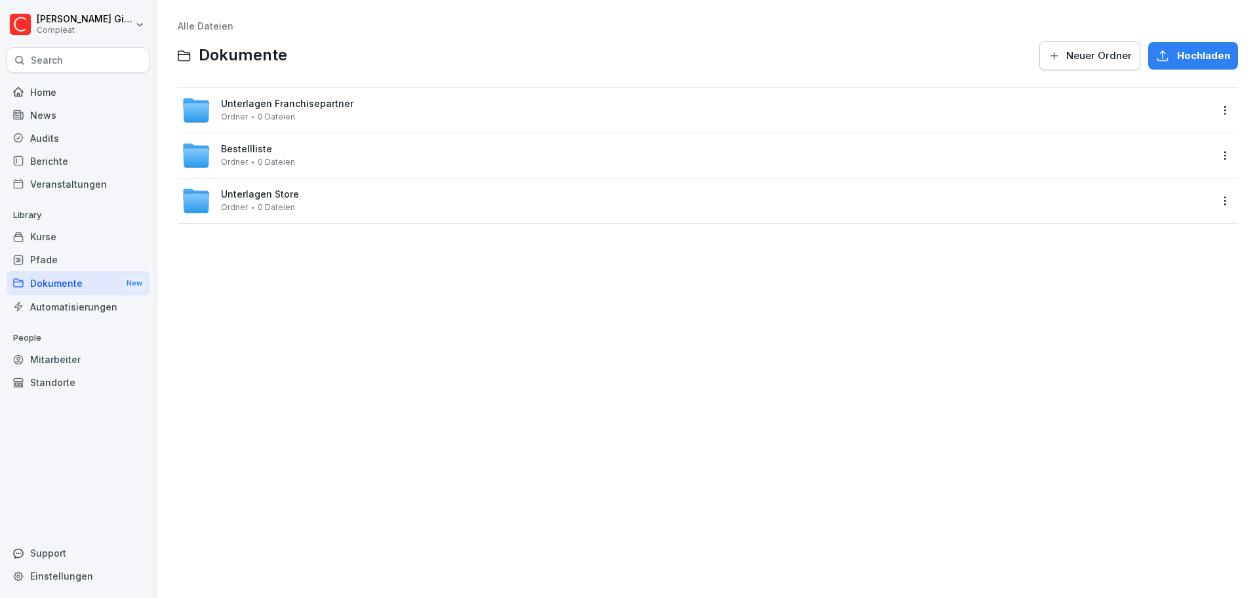
click at [1130, 392] on div "Alle Dateien Dokumente Neuer Ordner Hochladen Unterlagen Franchisepartner Ordne…" at bounding box center [708, 299] width 1083 height 578
click at [96, 306] on div "Automatisierungen" at bounding box center [78, 306] width 143 height 23
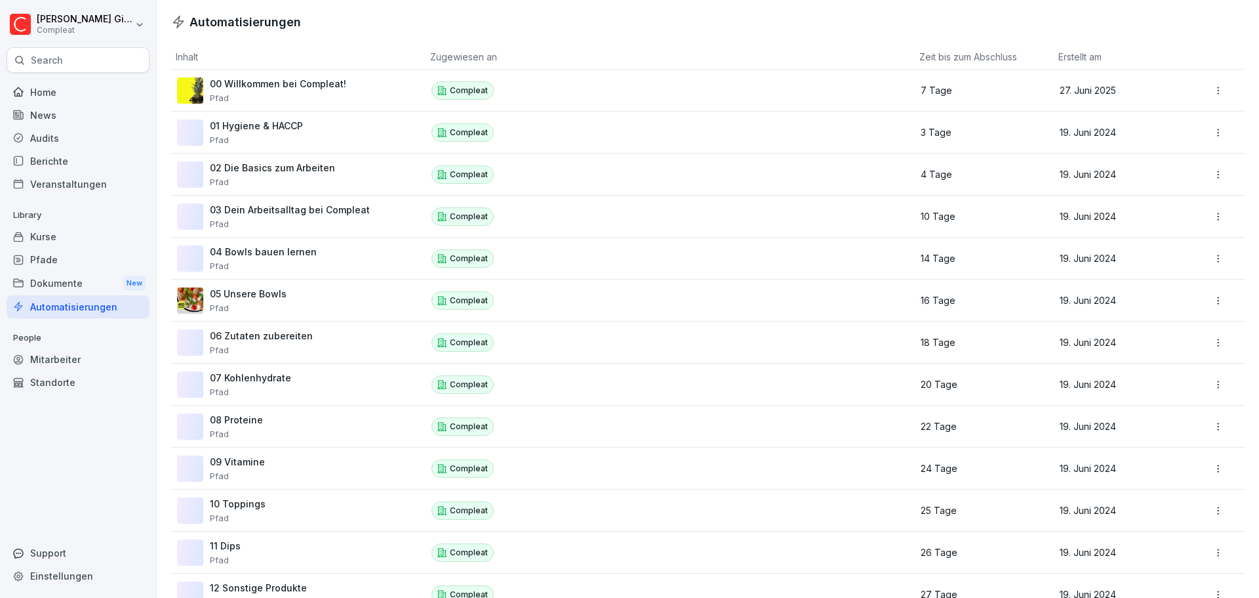
click at [81, 284] on div "Dokumente New" at bounding box center [78, 283] width 143 height 24
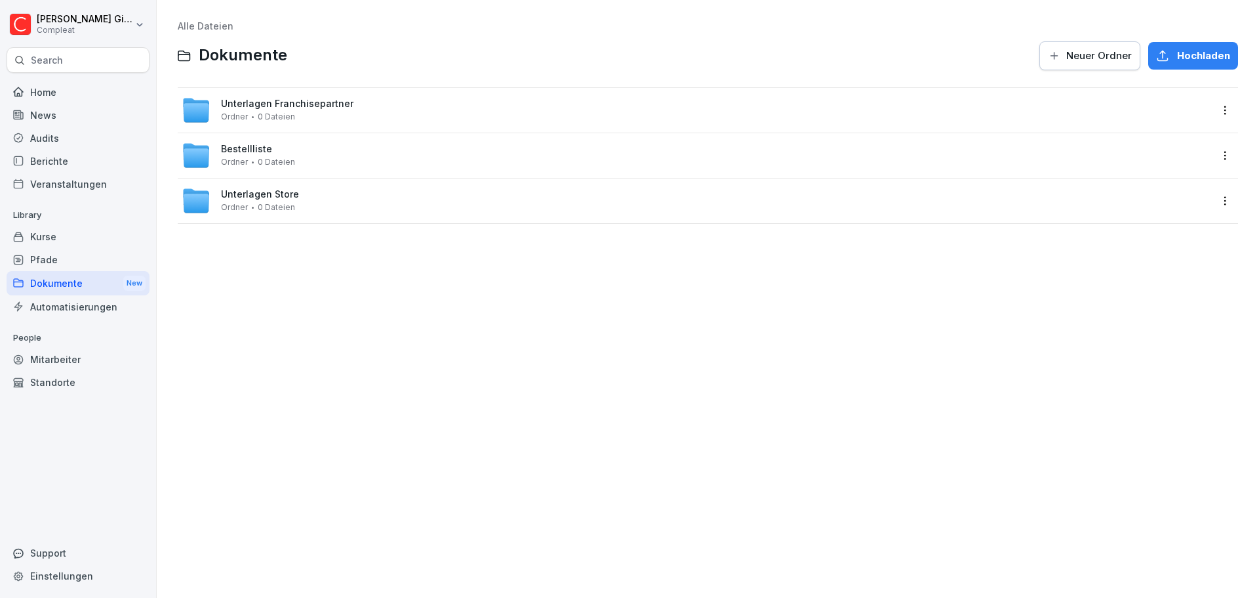
click at [70, 264] on div "Pfade" at bounding box center [78, 259] width 143 height 23
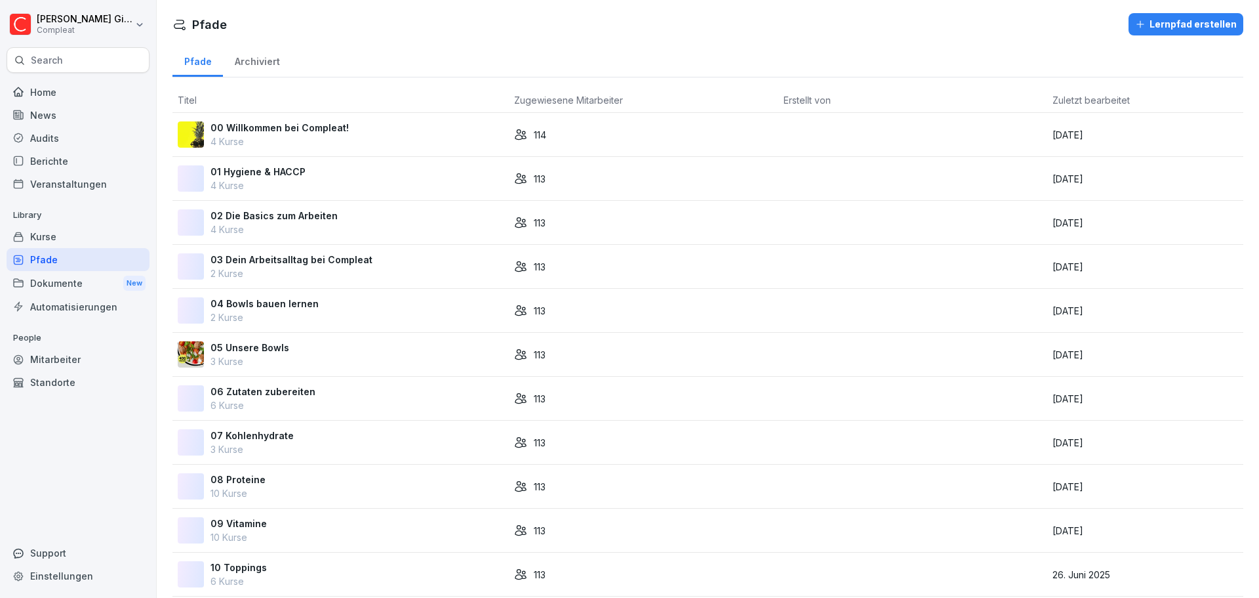
click at [87, 278] on div "Dokumente New" at bounding box center [78, 283] width 143 height 24
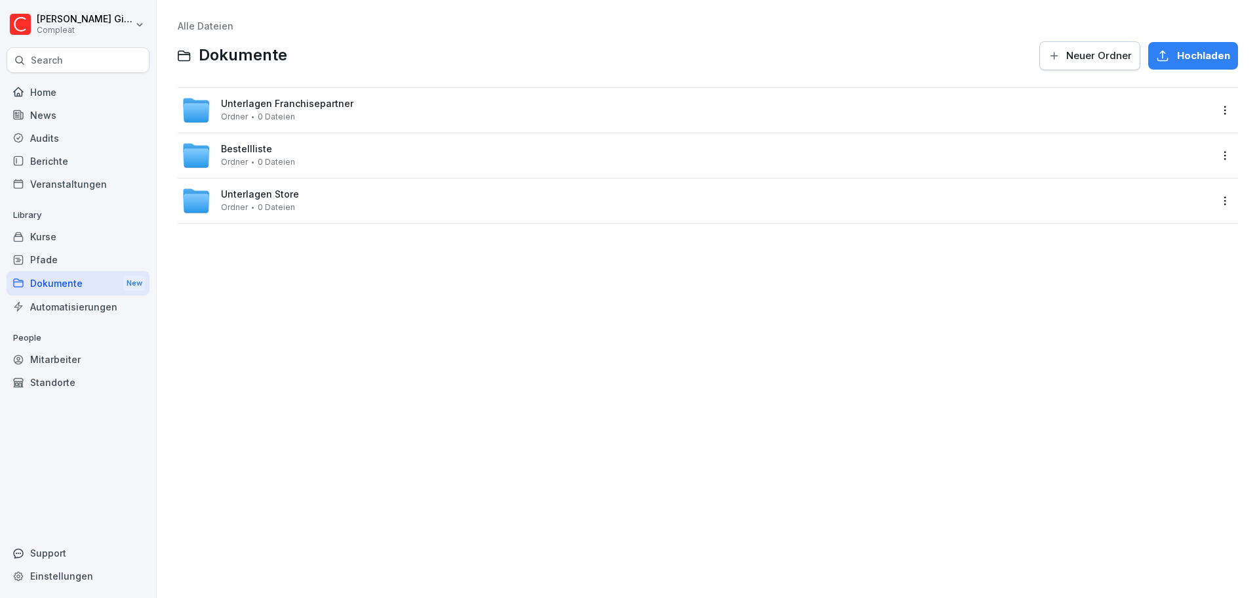
click at [1129, 276] on div "Alle Dateien Dokumente Neuer Ordner Hochladen Unterlagen Franchisepartner Ordne…" at bounding box center [708, 299] width 1083 height 578
